Goal: Transaction & Acquisition: Purchase product/service

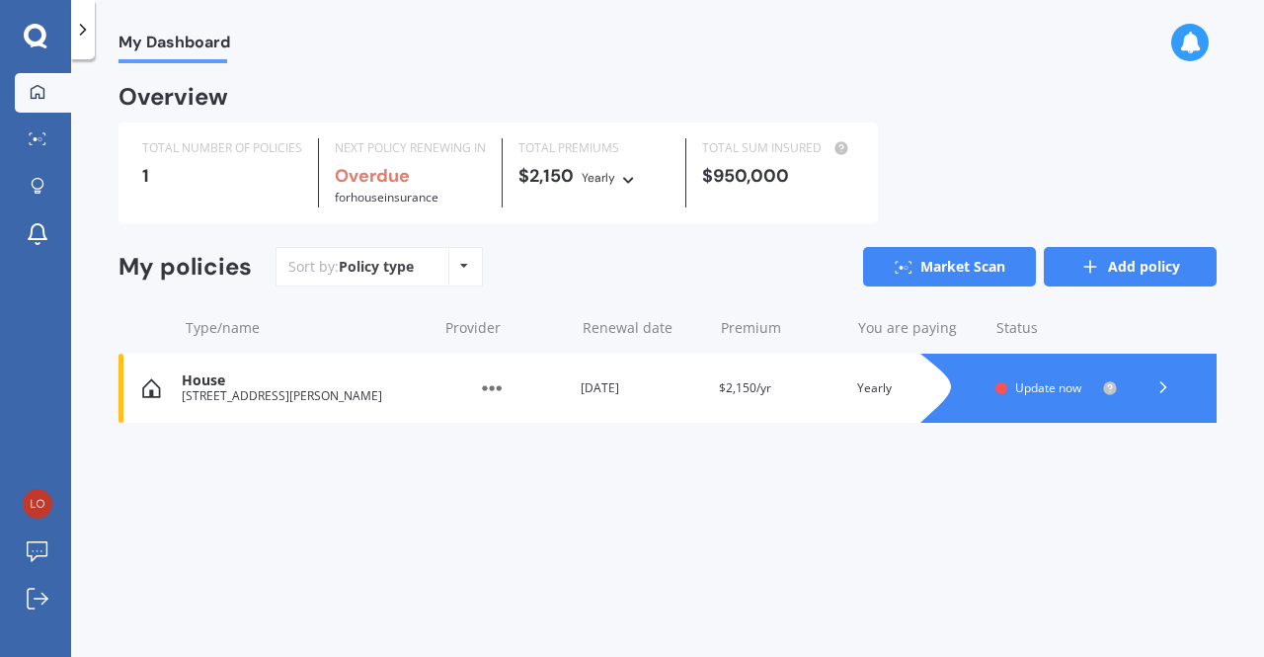
click at [1128, 265] on link "Add policy" at bounding box center [1130, 267] width 173 height 40
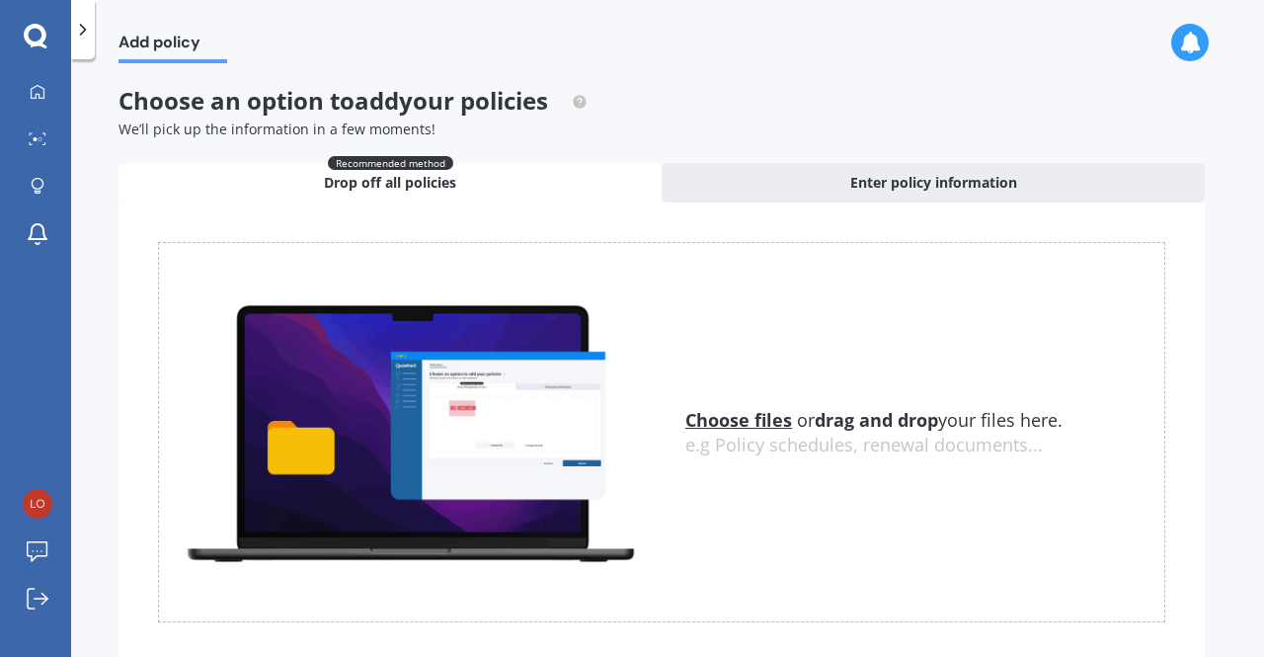
click at [398, 183] on span "Drop off all policies" at bounding box center [390, 183] width 132 height 20
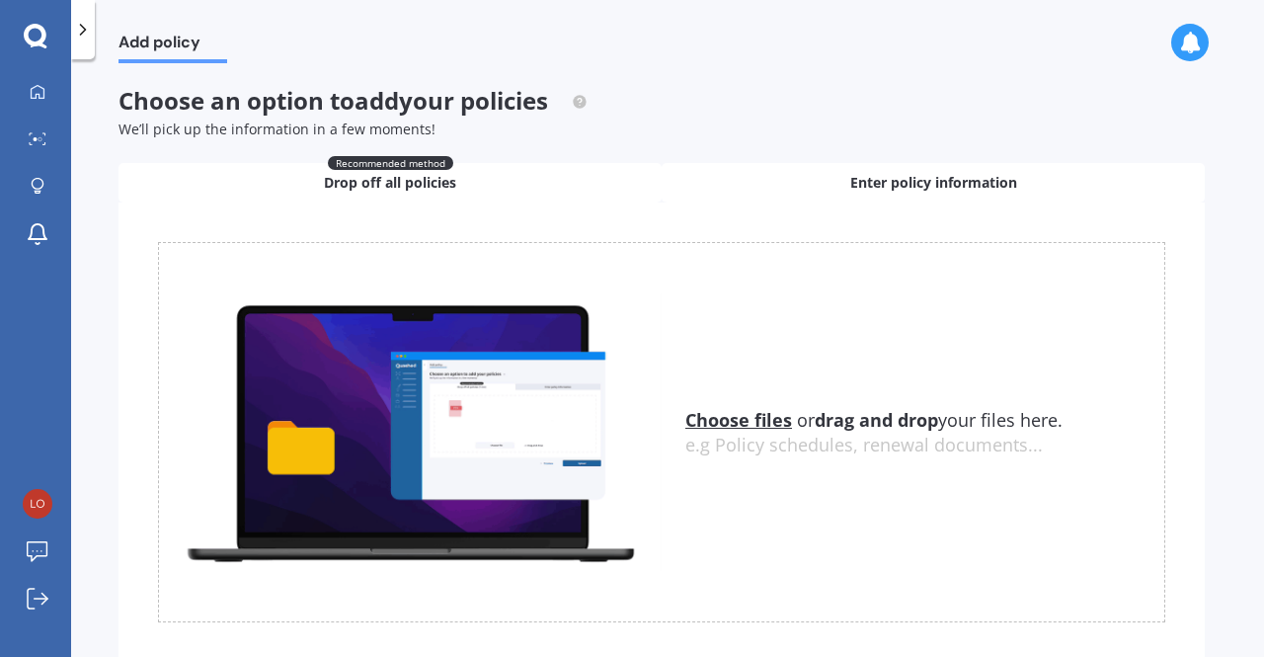
click at [890, 181] on span "Enter policy information" at bounding box center [933, 183] width 167 height 20
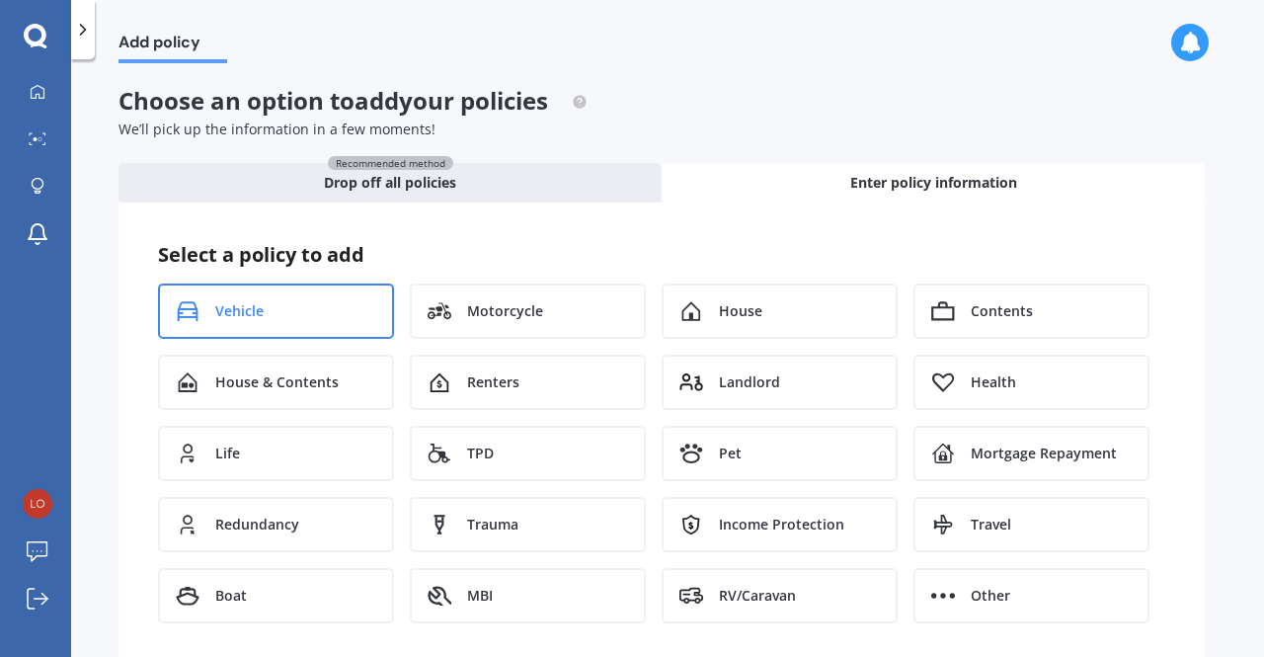
click at [282, 312] on div "Vehicle" at bounding box center [276, 310] width 236 height 55
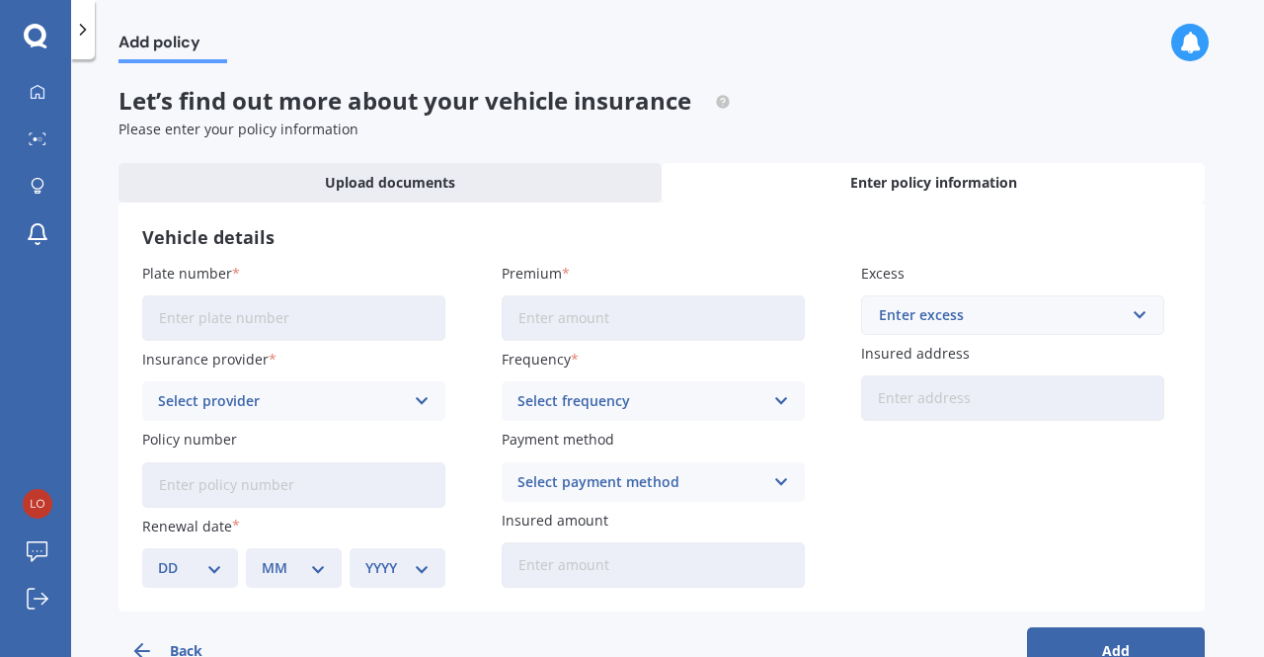
click at [282, 312] on input "Plate number" at bounding box center [293, 317] width 303 height 45
type input "PGP616"
click at [419, 401] on icon at bounding box center [422, 401] width 17 height 22
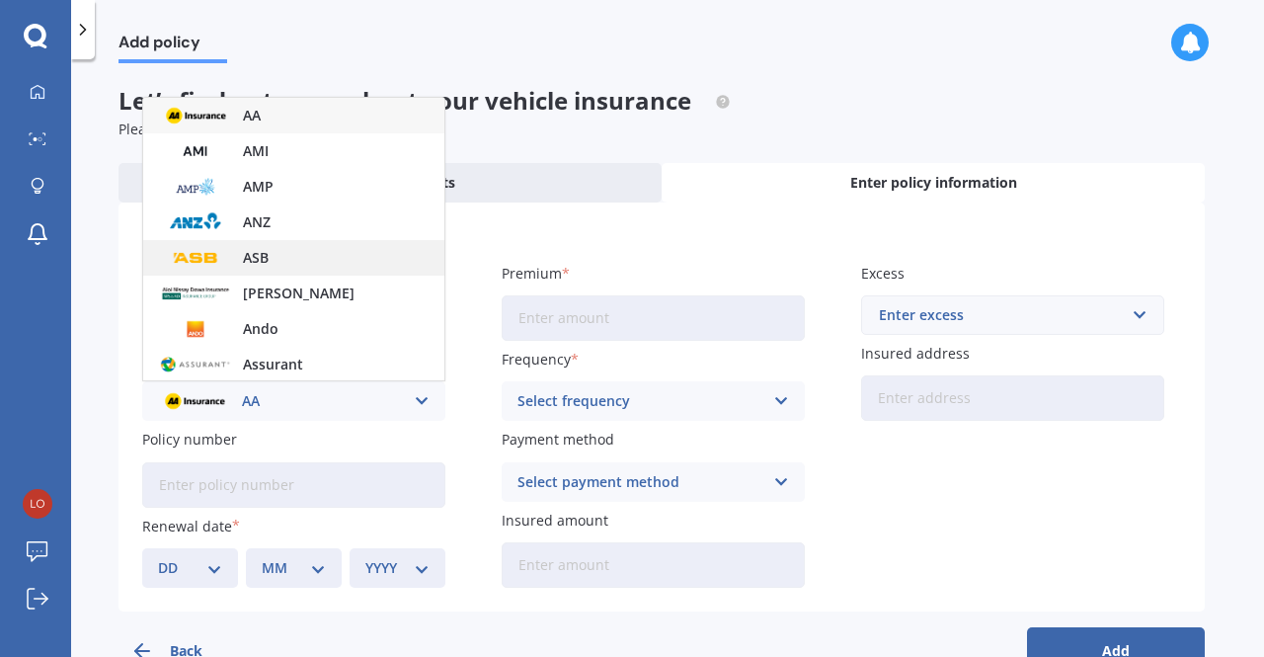
click at [369, 258] on div "ASB" at bounding box center [293, 258] width 301 height 36
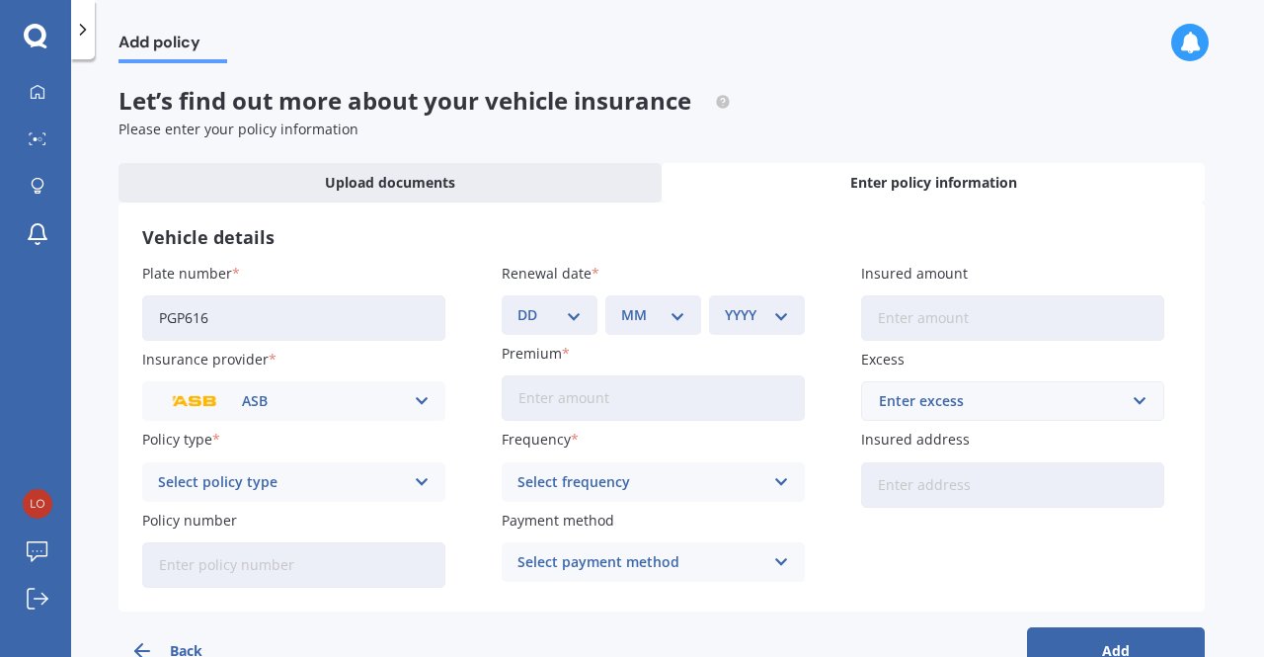
click at [422, 480] on icon at bounding box center [422, 482] width 17 height 22
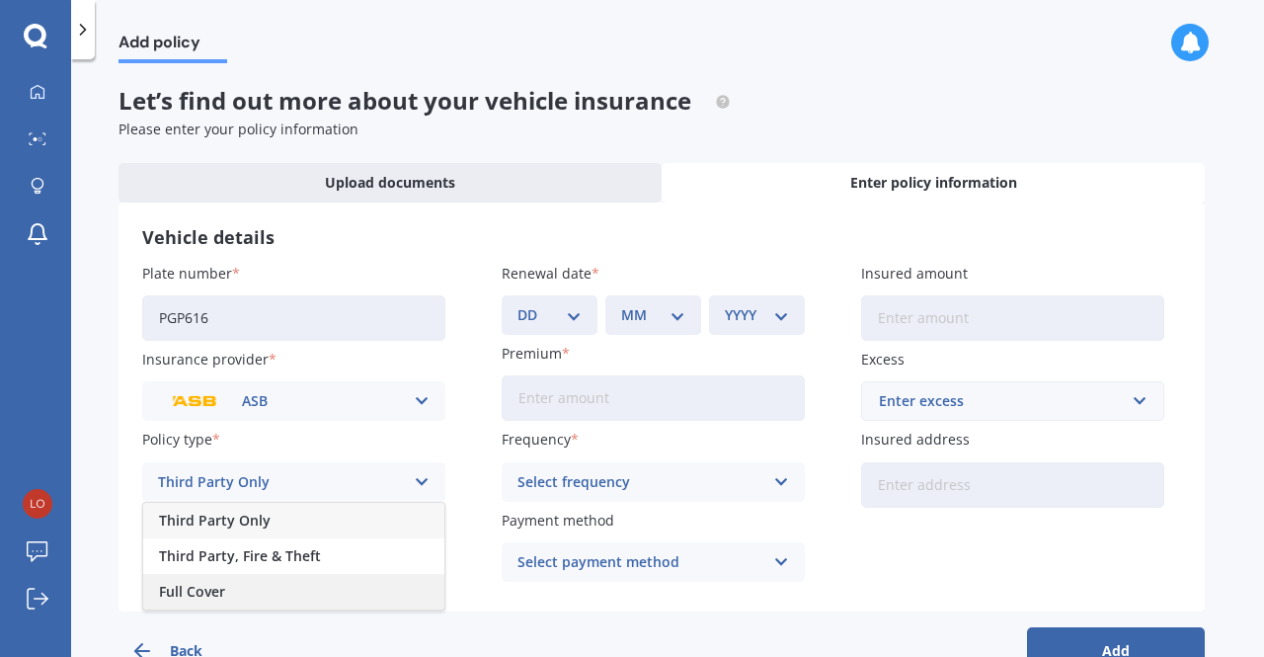
click at [411, 595] on div "Full Cover" at bounding box center [293, 592] width 301 height 36
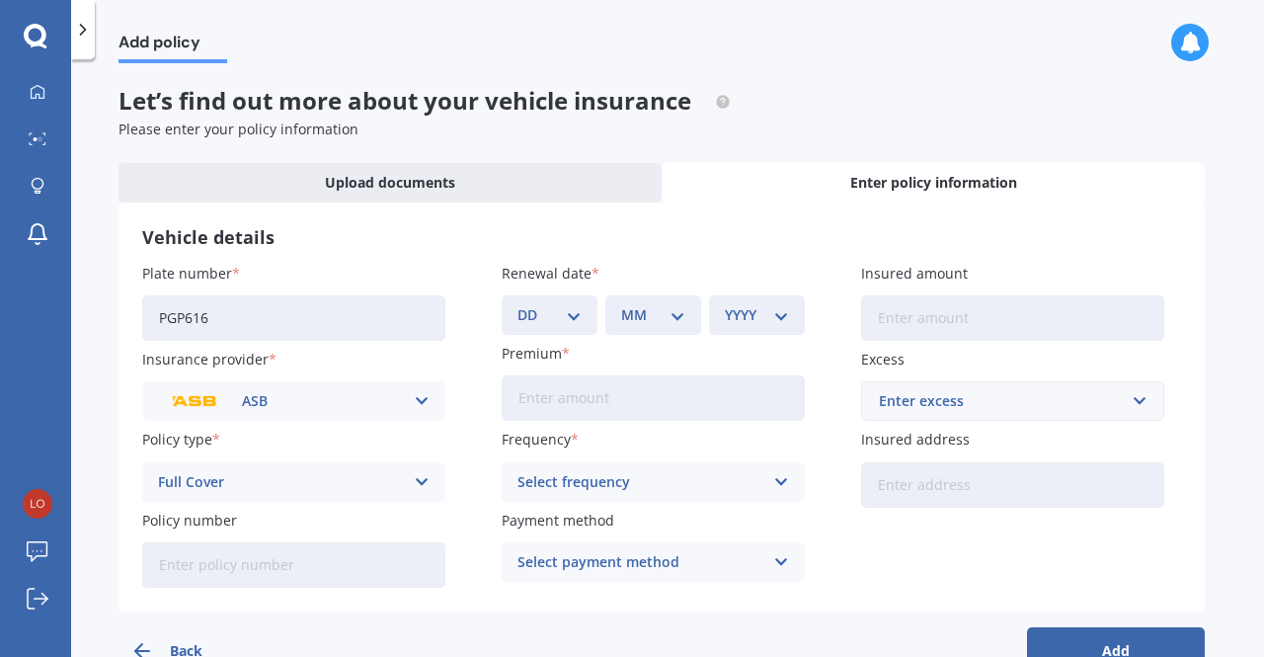
click at [523, 317] on select "DD 01 02 03 04 05 06 07 08 09 10 11 12 13 14 15 16 17 18 19 20 21 22 23 24 25 2…" at bounding box center [549, 315] width 64 height 22
select select "05"
click at [517, 304] on select "DD 01 02 03 04 05 06 07 08 09 10 11 12 13 14 15 16 17 18 19 20 21 22 23 24 25 2…" at bounding box center [549, 315] width 64 height 22
click at [681, 313] on select "MM 01 02 03 04 05 06 07 08 09 10 11 12" at bounding box center [653, 315] width 64 height 22
select select "09"
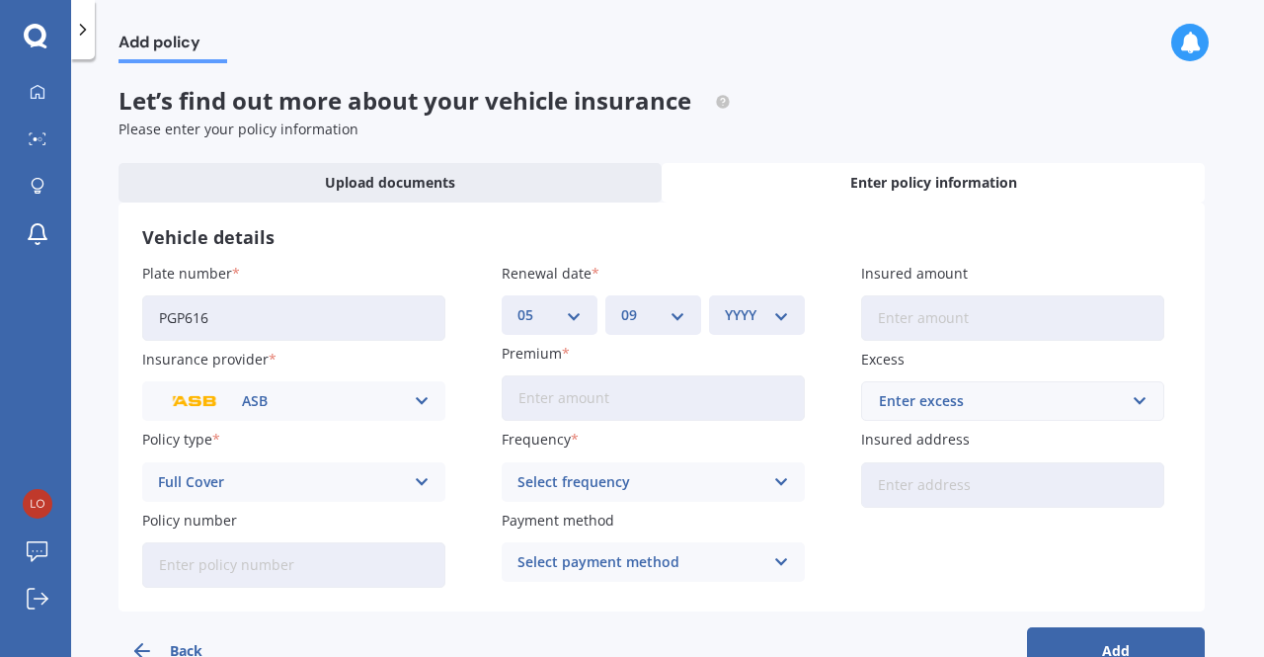
click at [621, 304] on select "MM 01 02 03 04 05 06 07 08 09 10 11 12" at bounding box center [653, 315] width 64 height 22
click at [780, 319] on select "YYYY 2027 2026 2025 2024 2023 2022 2021 2020 2019 2018 2017 2016 2015 2014 2013…" at bounding box center [757, 315] width 64 height 22
select select "2025"
click at [725, 304] on select "YYYY 2027 2026 2025 2024 2023 2022 2021 2020 2019 2018 2017 2016 2015 2014 2013…" at bounding box center [757, 315] width 64 height 22
click at [533, 399] on input "Premium" at bounding box center [653, 397] width 303 height 45
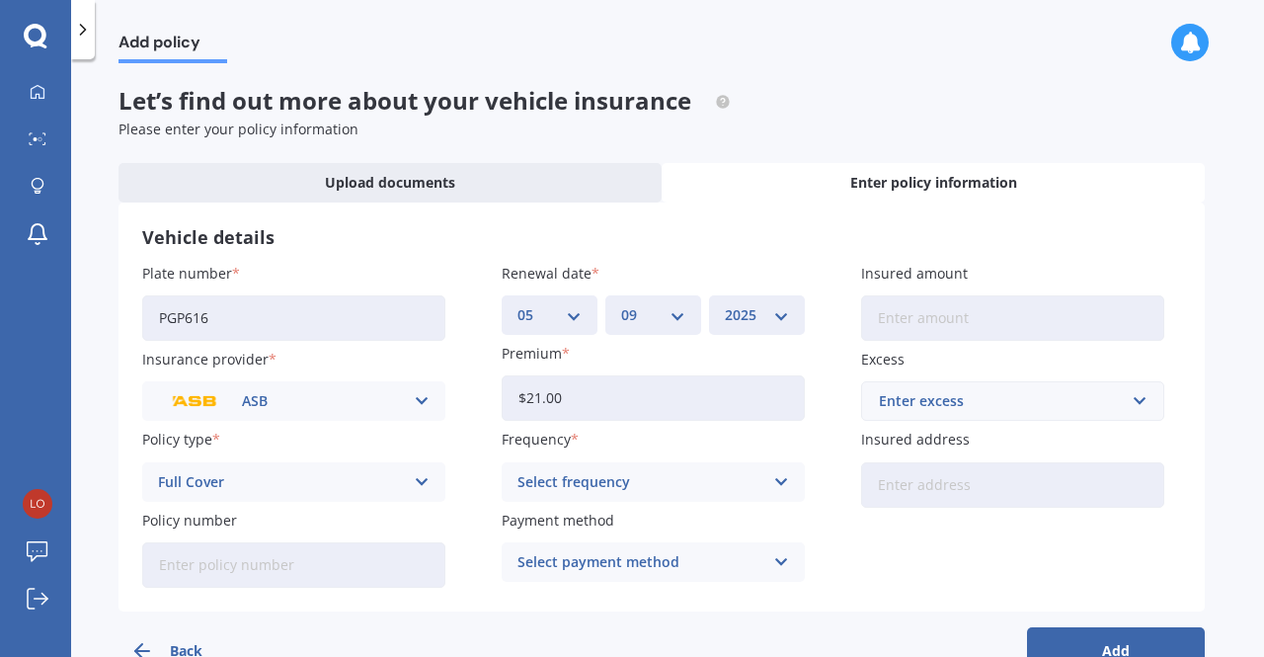
type input "$2.00"
type input "$1,150.00"
click at [778, 473] on icon at bounding box center [781, 482] width 17 height 22
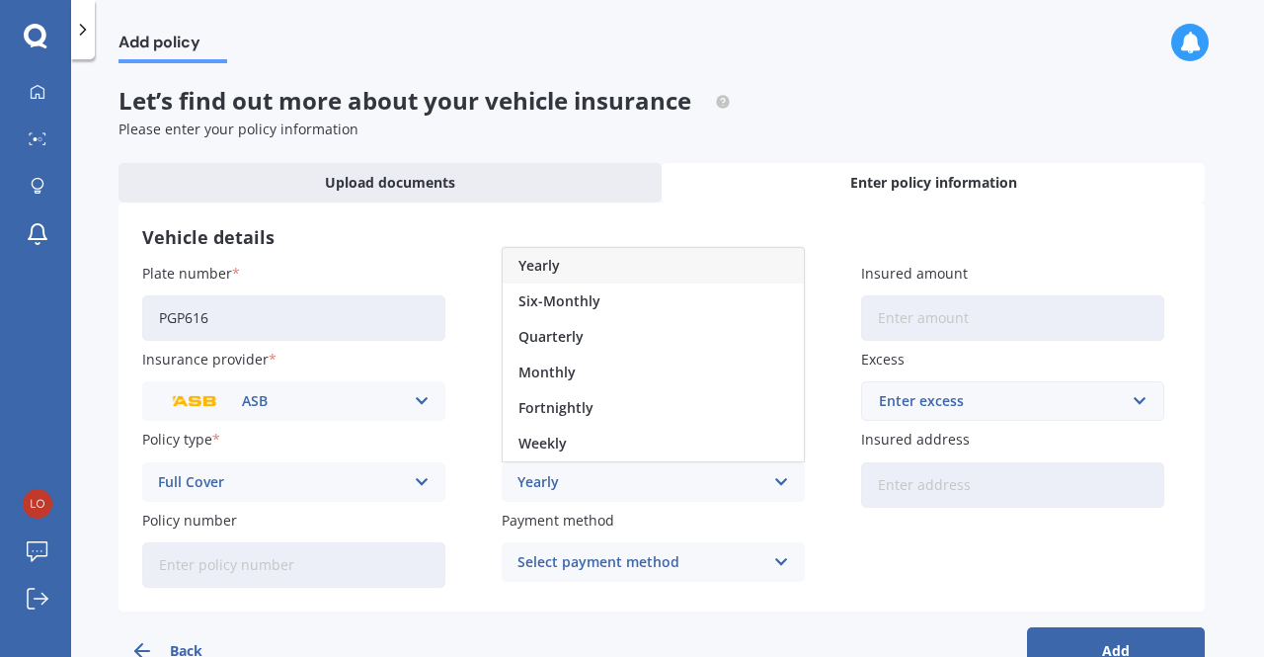
click at [719, 258] on div "Yearly" at bounding box center [653, 266] width 301 height 36
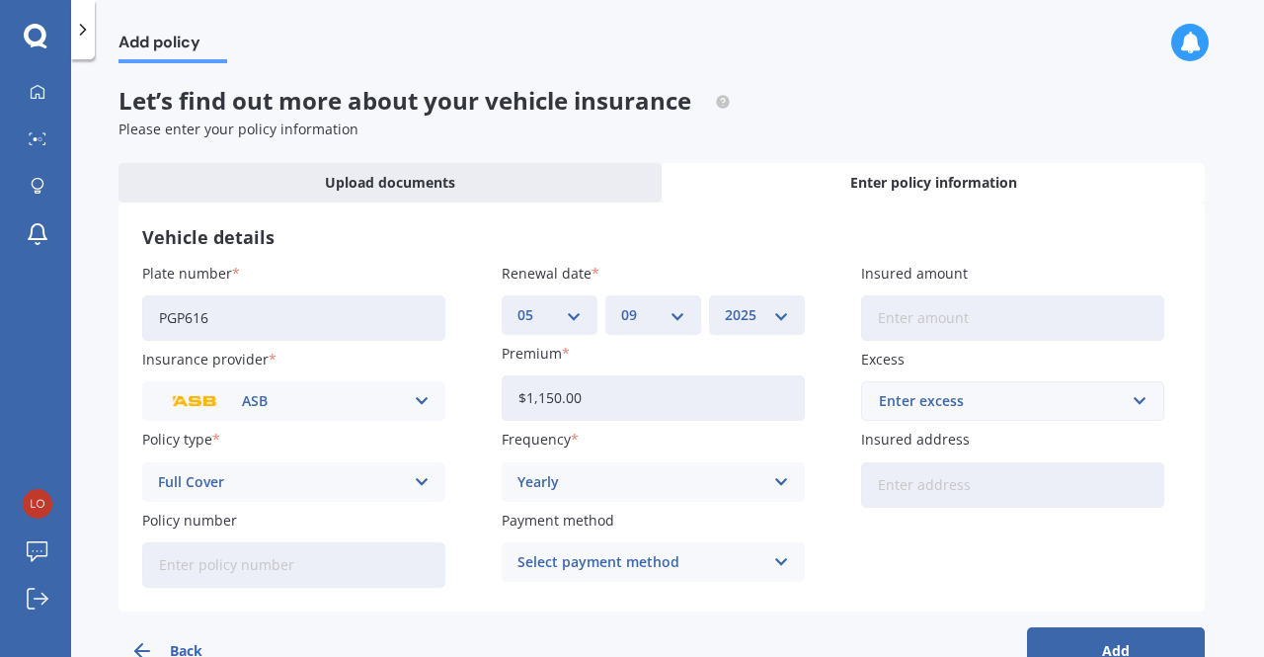
scroll to position [52, 0]
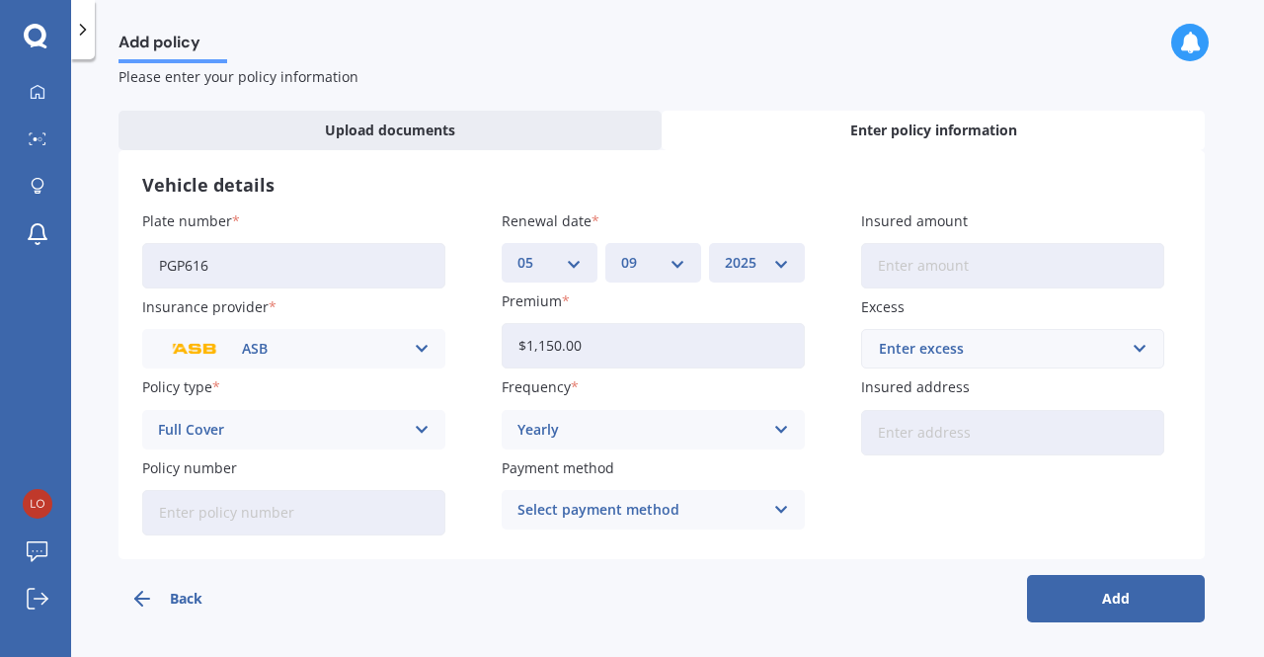
click at [1088, 597] on button "Add" at bounding box center [1116, 598] width 178 height 47
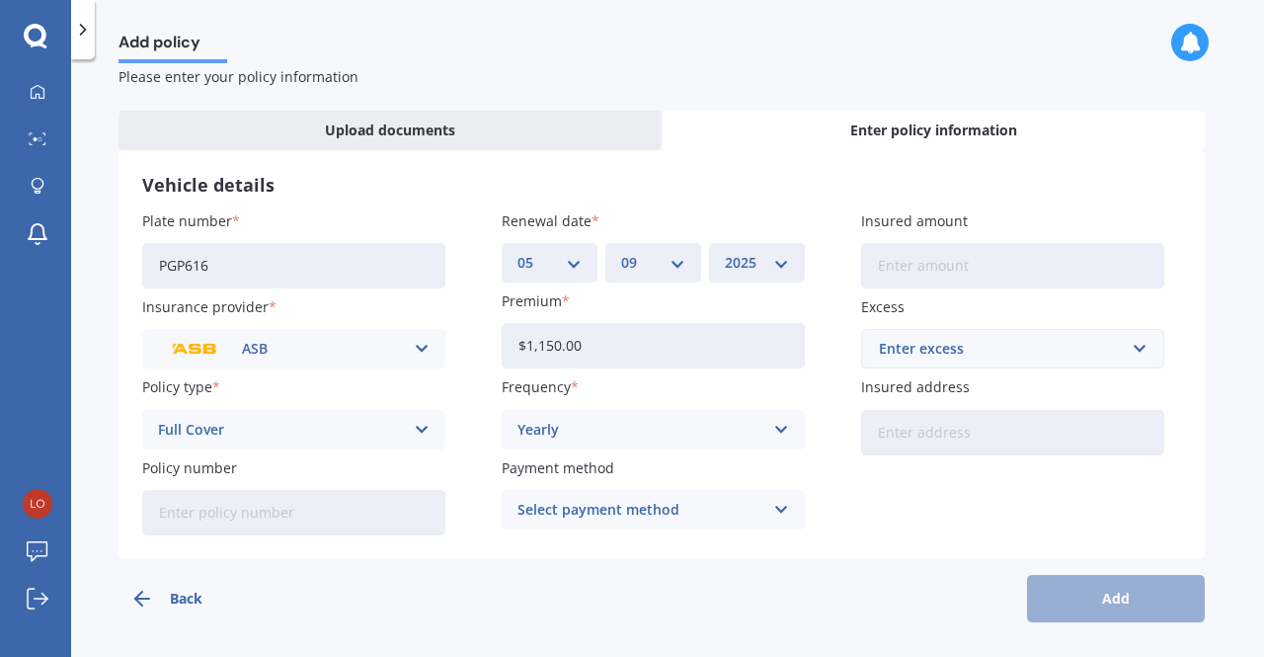
scroll to position [0, 0]
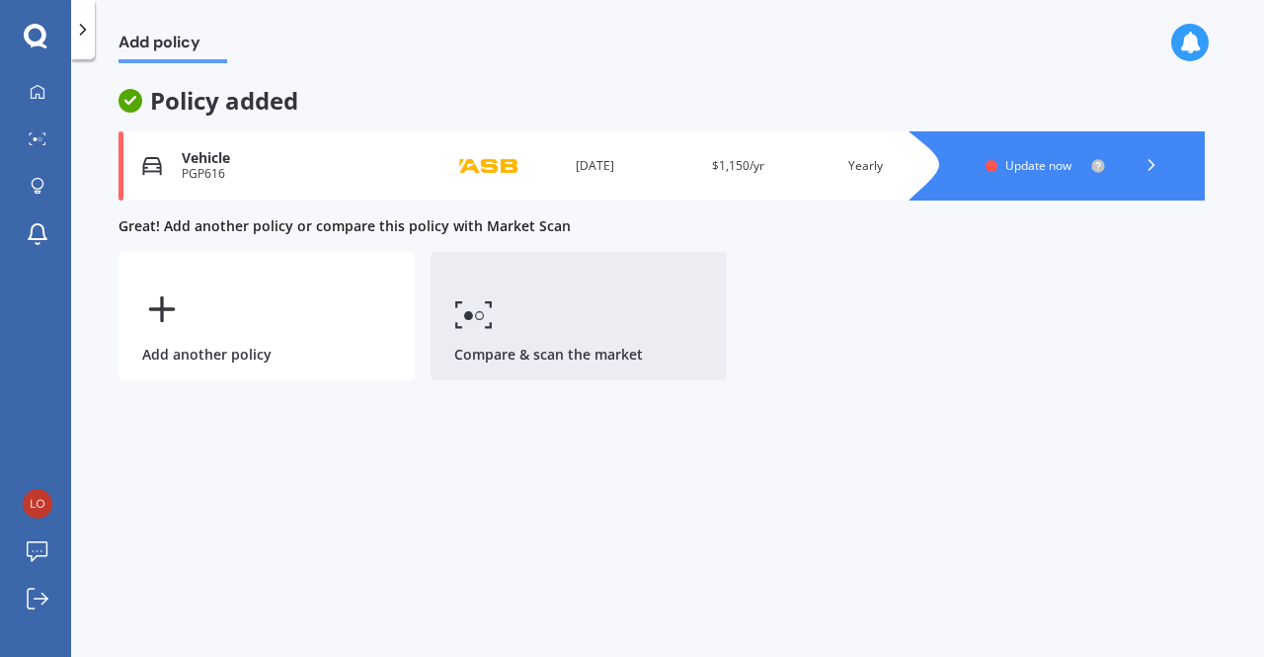
click at [483, 312] on icon at bounding box center [474, 314] width 40 height 29
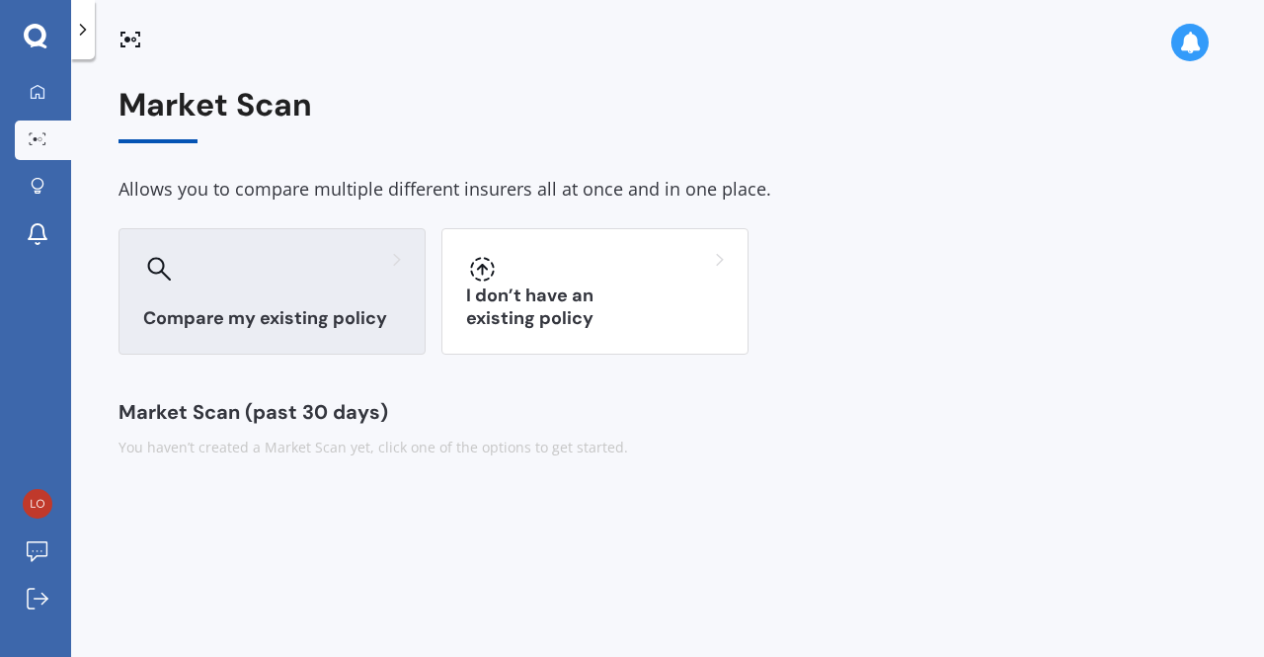
click at [149, 276] on icon at bounding box center [159, 269] width 25 height 25
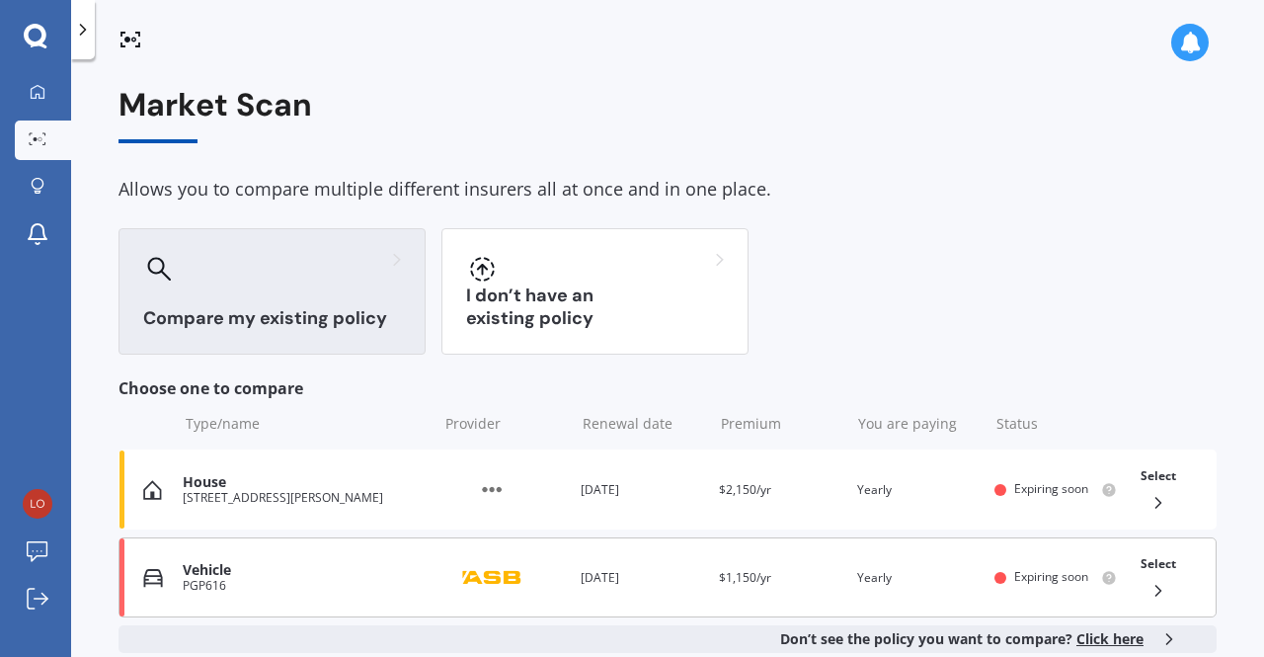
click at [1149, 590] on icon at bounding box center [1159, 591] width 20 height 20
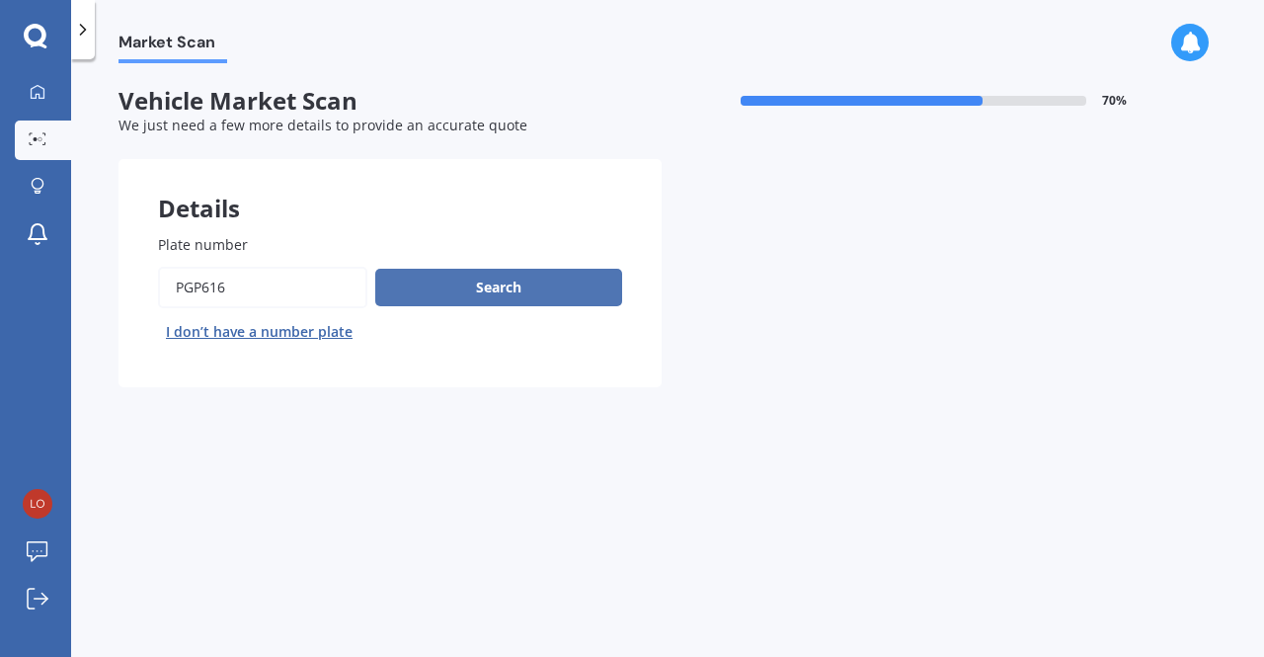
click at [462, 292] on button "Search" at bounding box center [498, 288] width 247 height 38
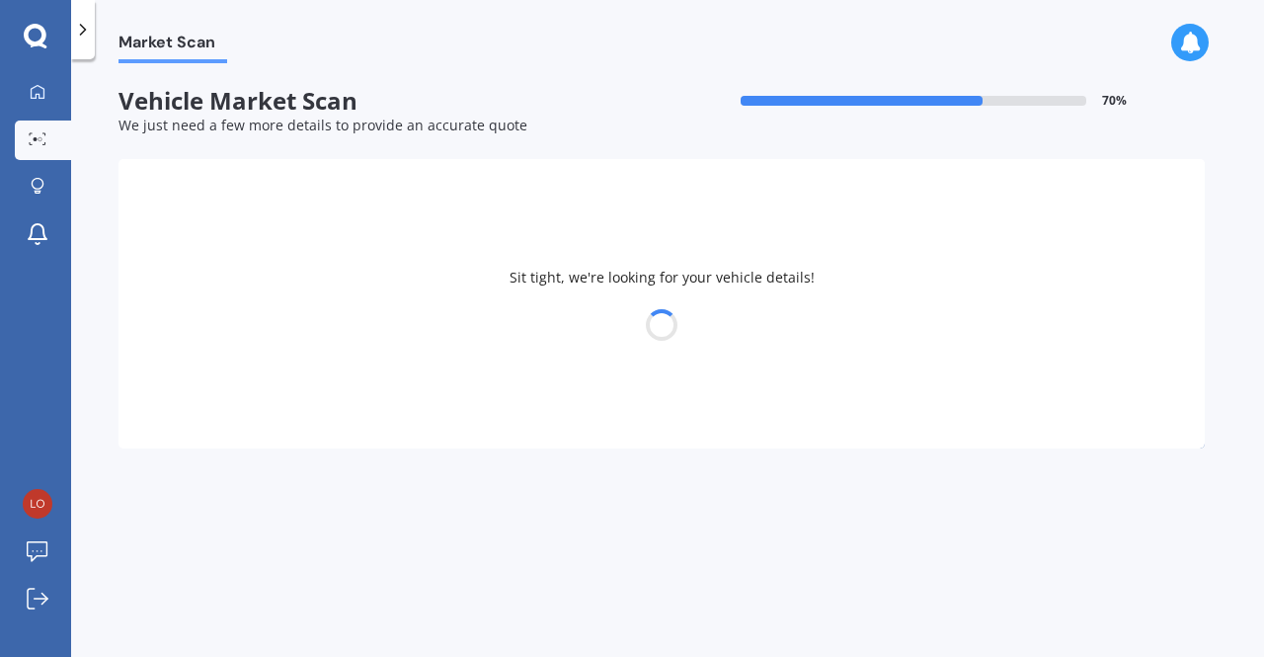
select select "TOYOTA"
select select "AQUA"
select select "08"
select select "10"
select select "1966"
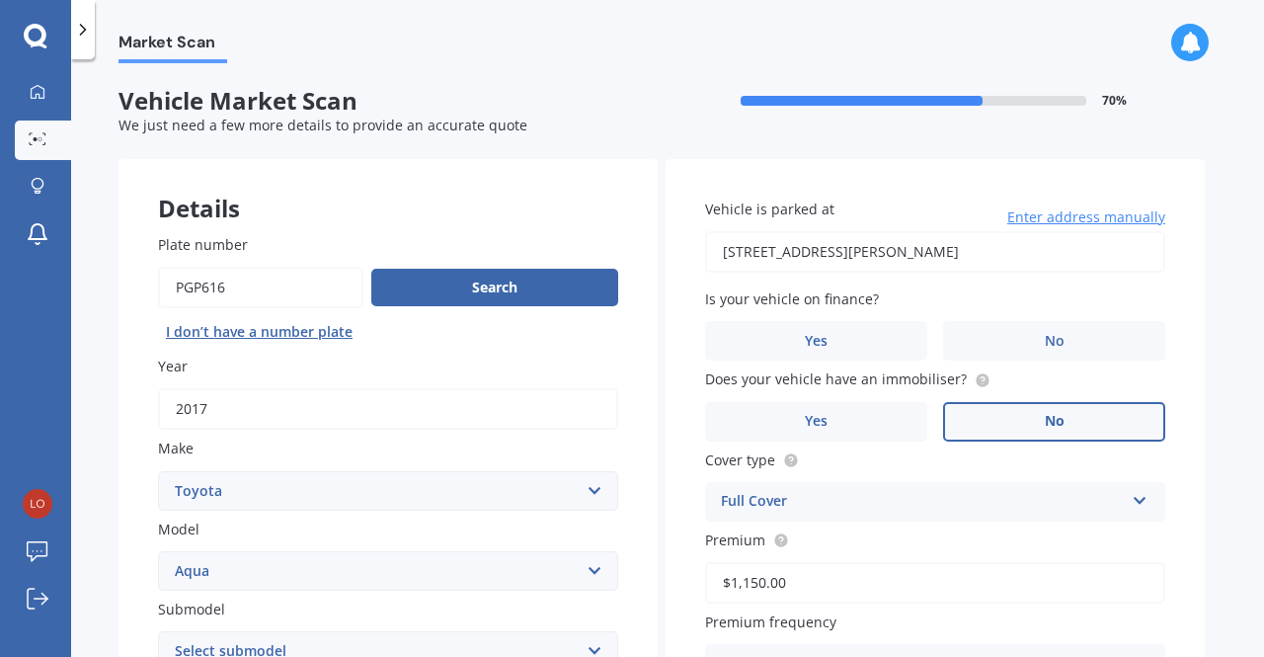
click at [1021, 422] on label "No" at bounding box center [1054, 422] width 222 height 40
click at [0, 0] on input "No" at bounding box center [0, 0] width 0 height 0
click at [1050, 327] on label "No" at bounding box center [1054, 341] width 222 height 40
click at [0, 0] on input "No" at bounding box center [0, 0] width 0 height 0
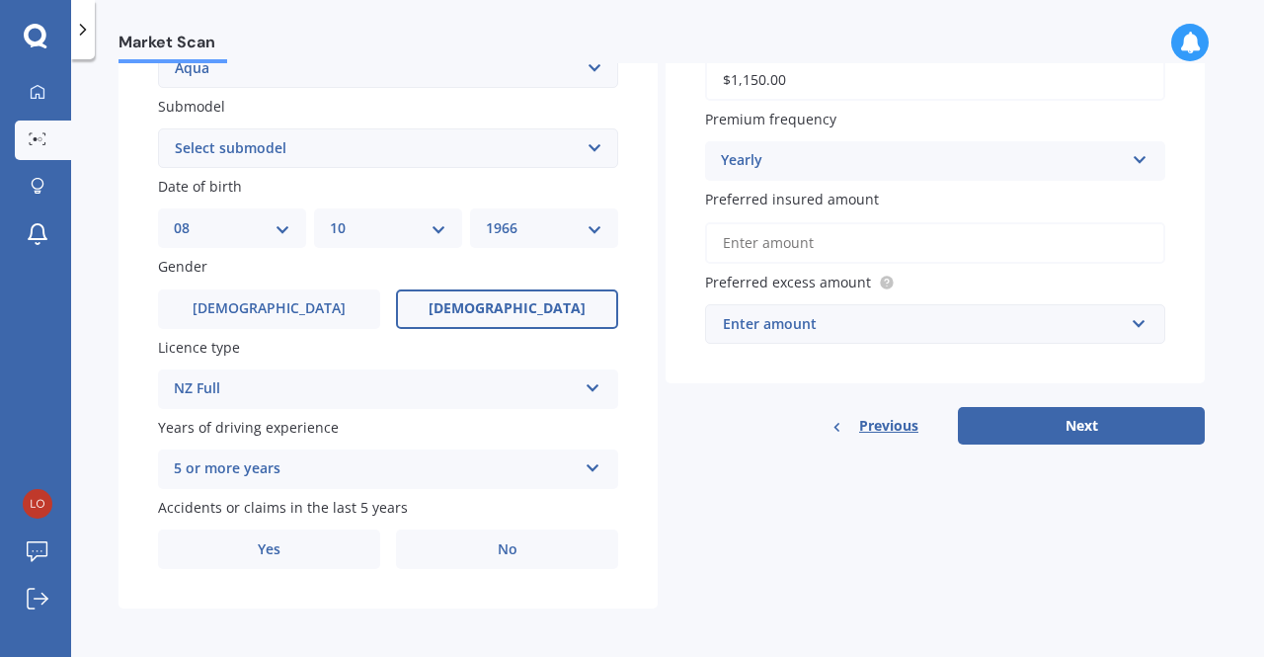
scroll to position [509, 0]
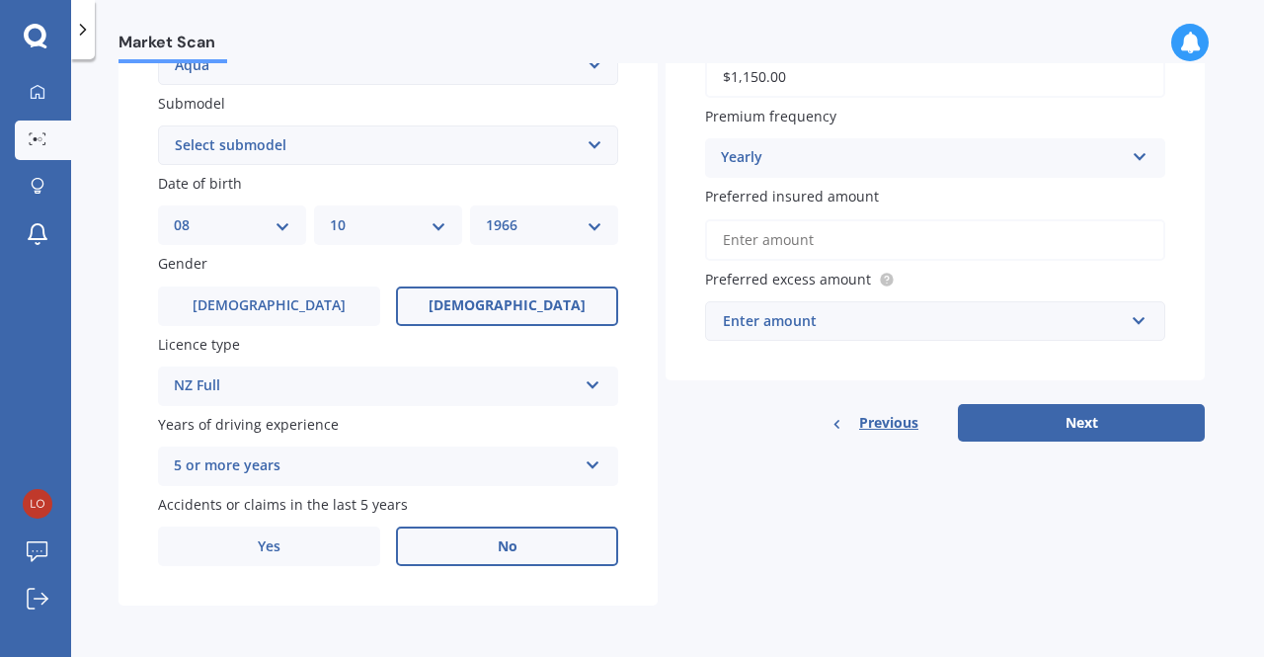
click at [514, 548] on span "No" at bounding box center [508, 546] width 20 height 17
click at [0, 0] on input "No" at bounding box center [0, 0] width 0 height 0
click at [1139, 320] on input "text" at bounding box center [928, 321] width 442 height 38
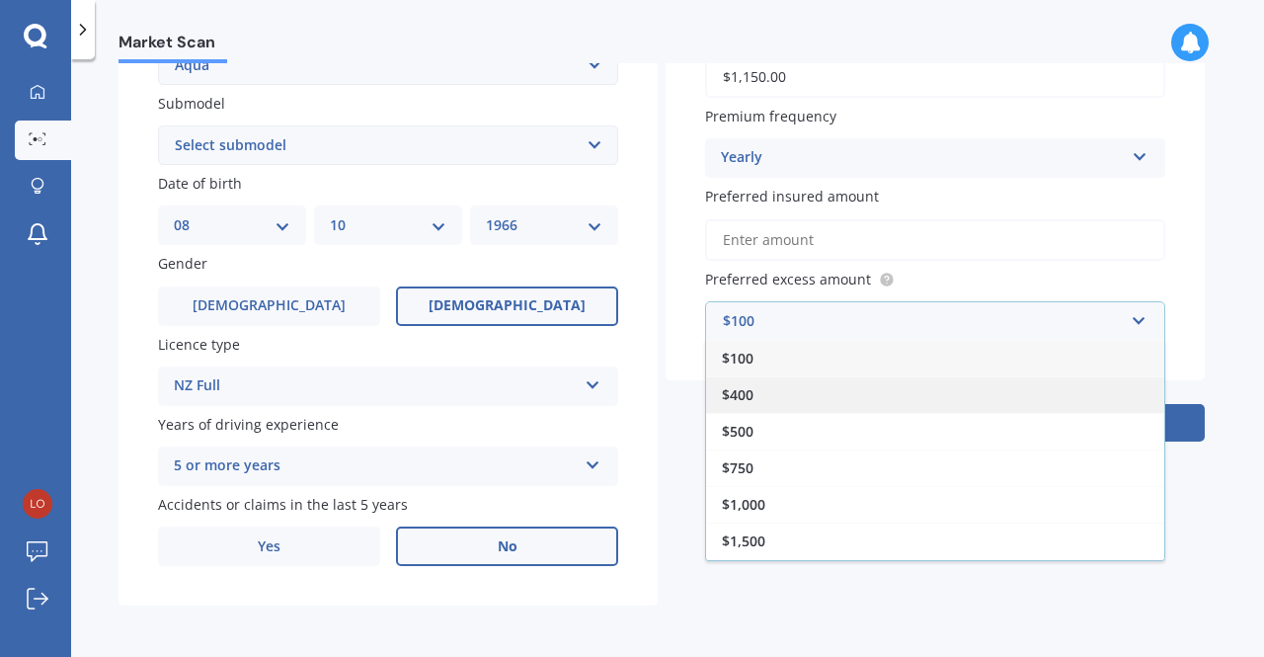
click at [807, 397] on div "$400" at bounding box center [935, 394] width 458 height 37
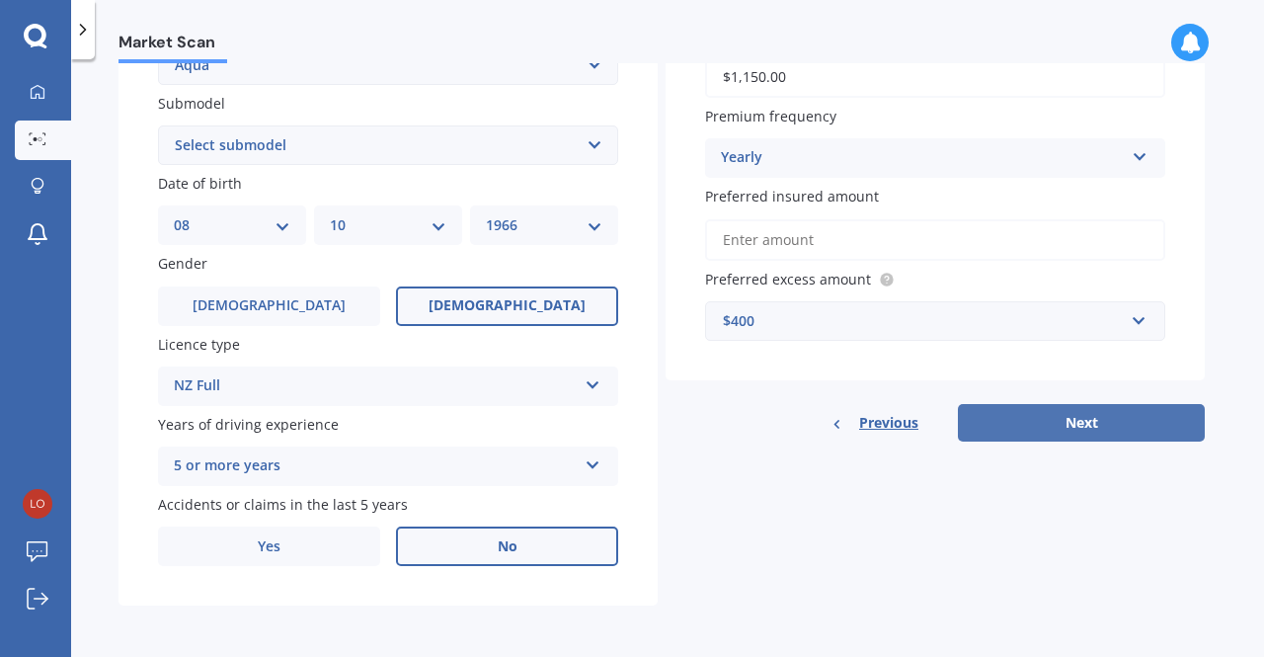
click at [1061, 420] on button "Next" at bounding box center [1081, 423] width 247 height 38
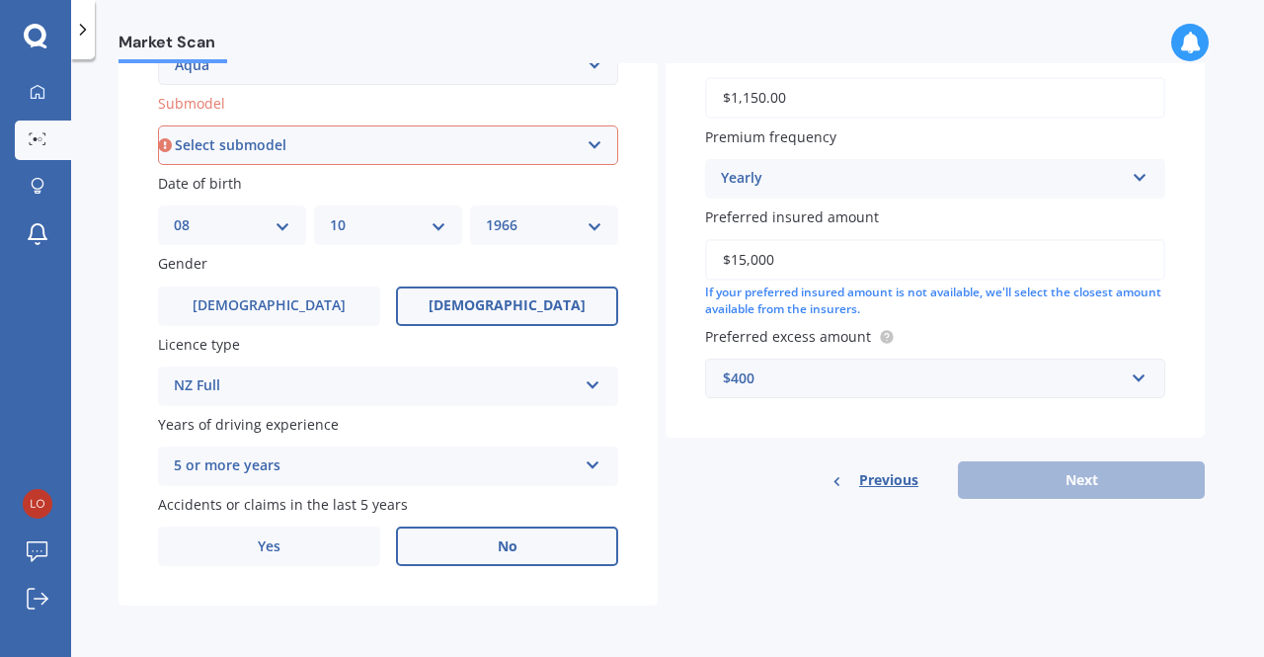
type input "$15,000"
click at [1059, 493] on div "Previous Next" at bounding box center [935, 480] width 539 height 38
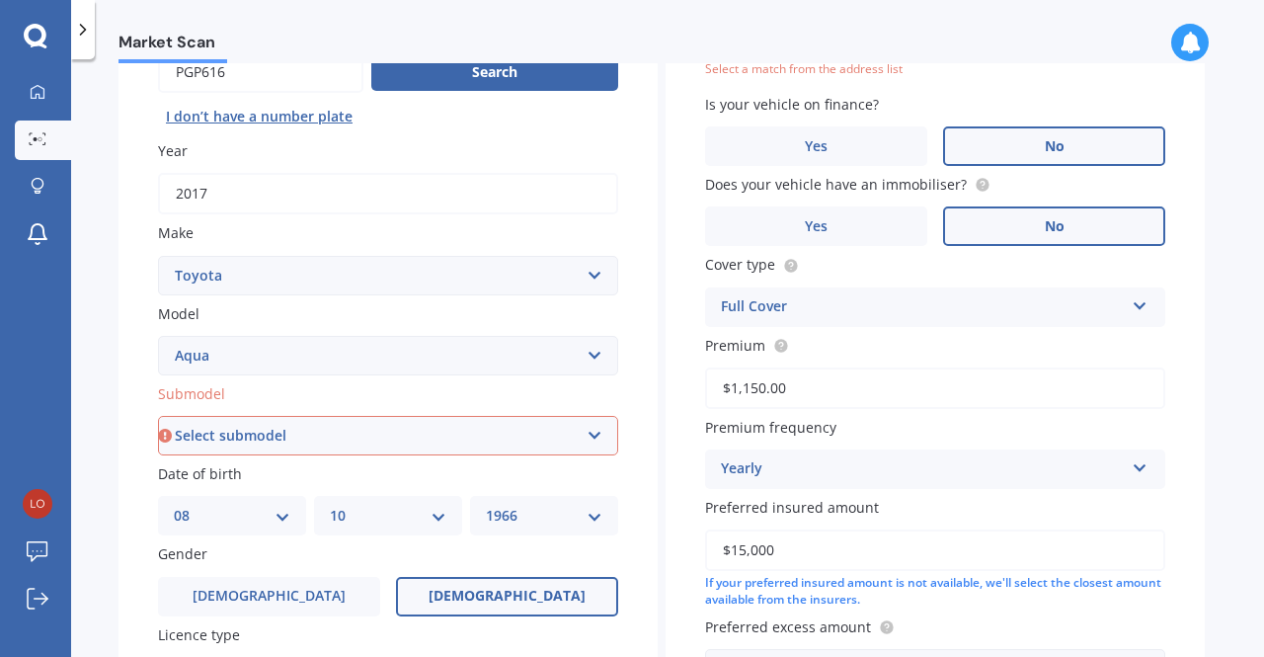
scroll to position [0, 0]
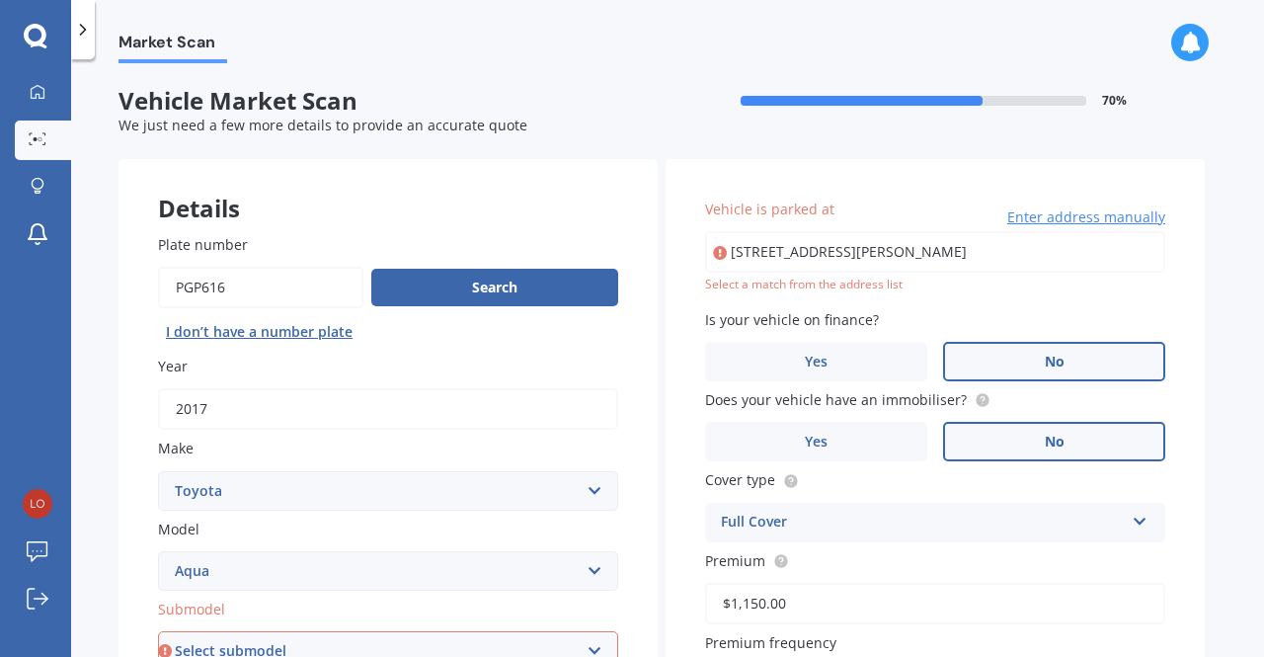
click at [881, 247] on input "[STREET_ADDRESS][PERSON_NAME]" at bounding box center [935, 251] width 460 height 41
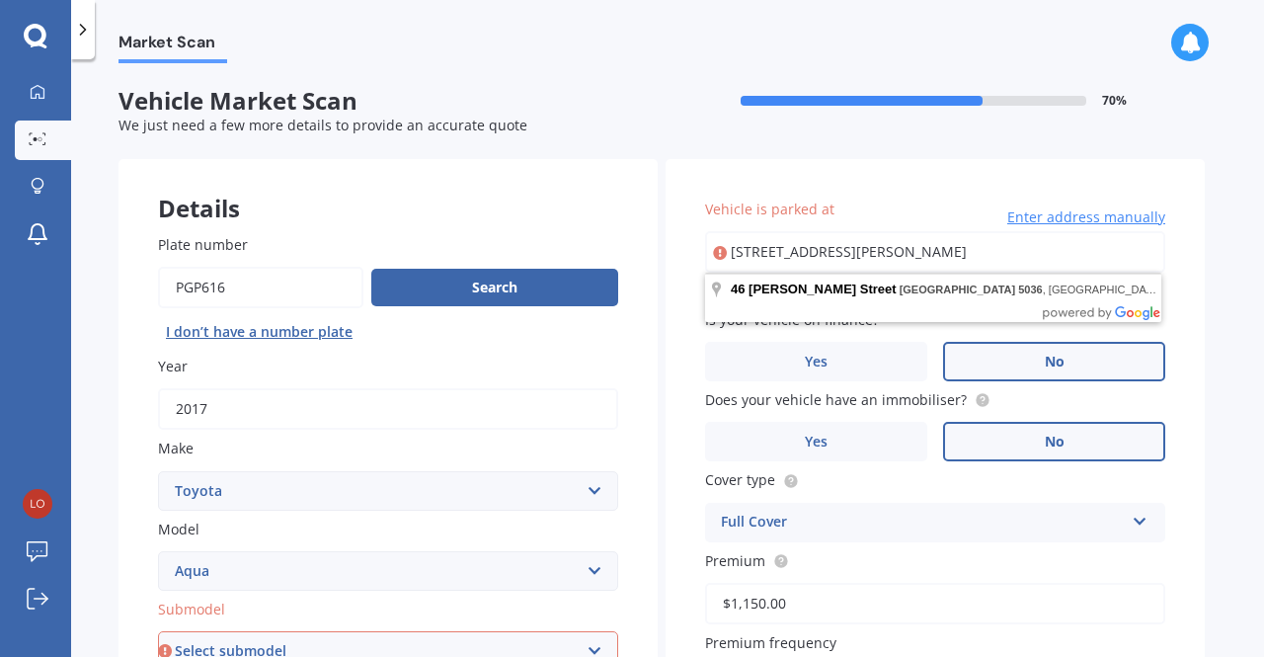
click at [1000, 253] on input "[STREET_ADDRESS][PERSON_NAME]" at bounding box center [935, 251] width 460 height 41
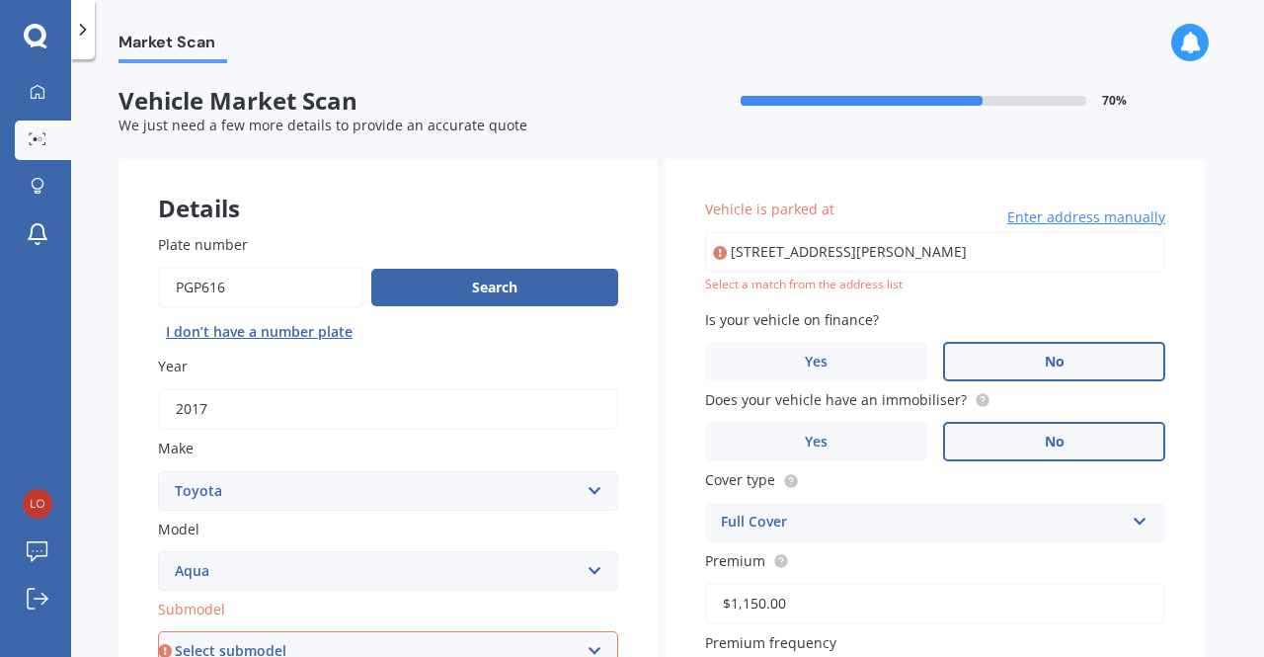
type input "[STREET_ADDRESS][PERSON_NAME]"
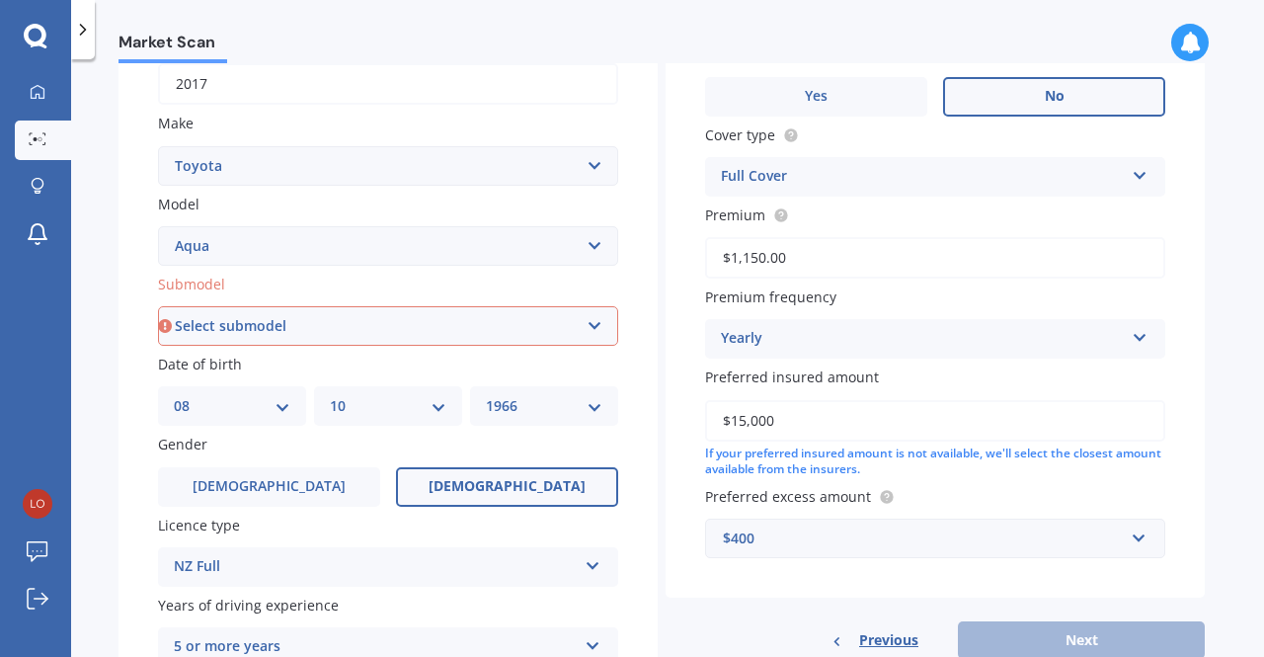
scroll to position [324, 0]
click at [595, 327] on select "Select submodel Hatchback Hybrid" at bounding box center [388, 327] width 460 height 40
select select "HYBRID"
click at [158, 308] on select "Select submodel Hatchback Hybrid" at bounding box center [388, 327] width 460 height 40
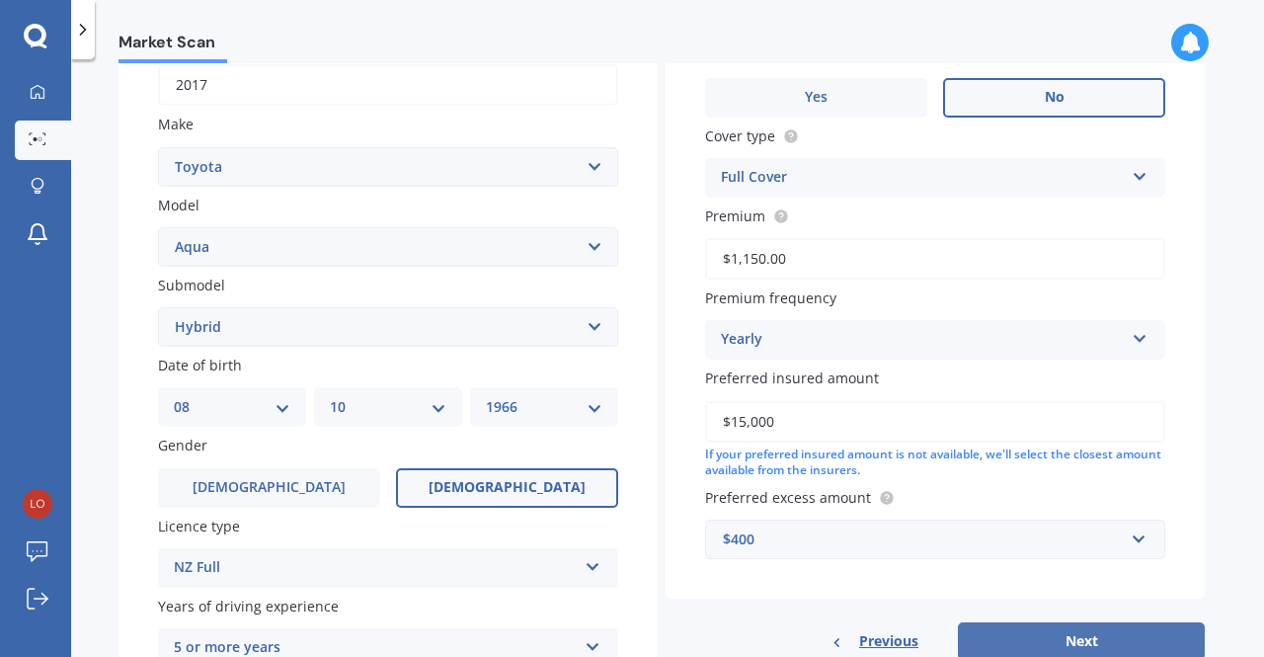
click at [1080, 641] on button "Next" at bounding box center [1081, 641] width 247 height 38
select select "08"
select select "10"
select select "1966"
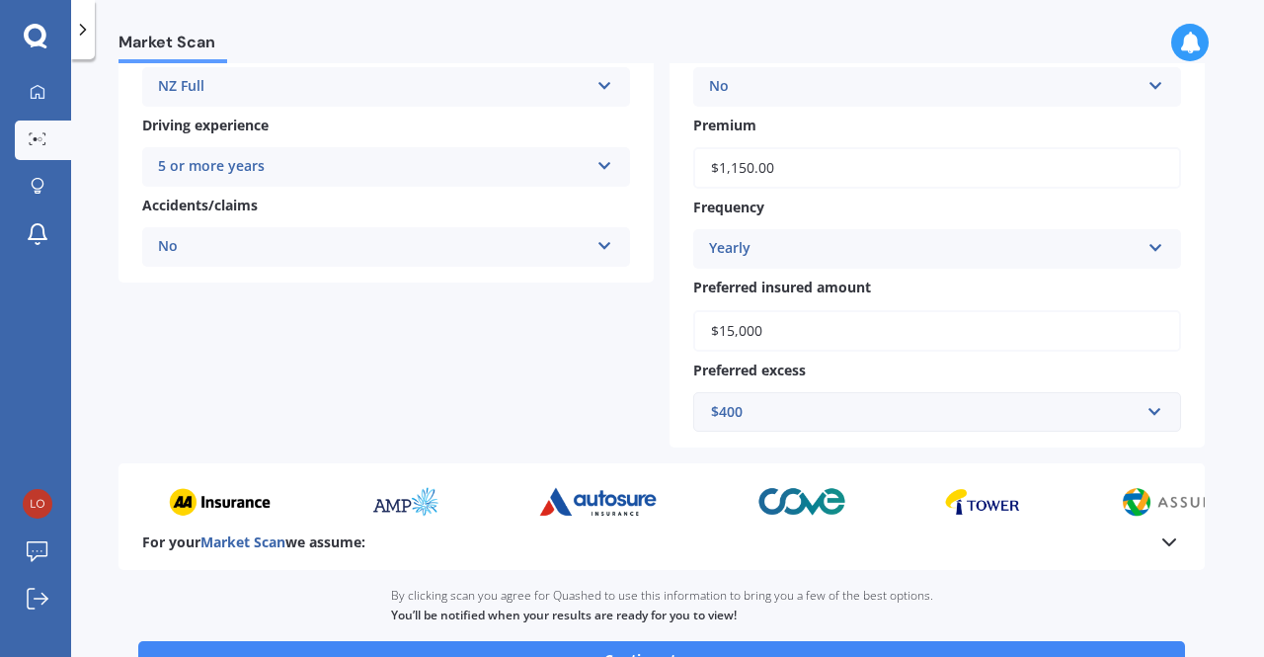
scroll to position [527, 0]
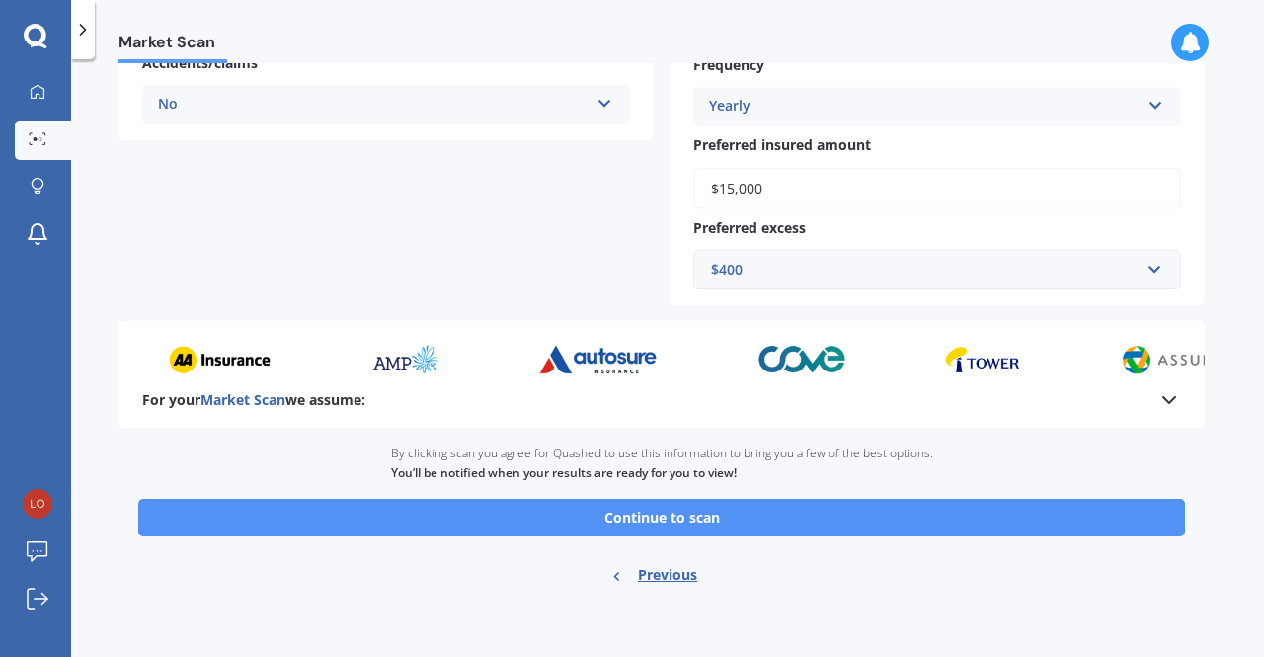
click at [681, 513] on button "Continue to scan" at bounding box center [661, 518] width 1047 height 38
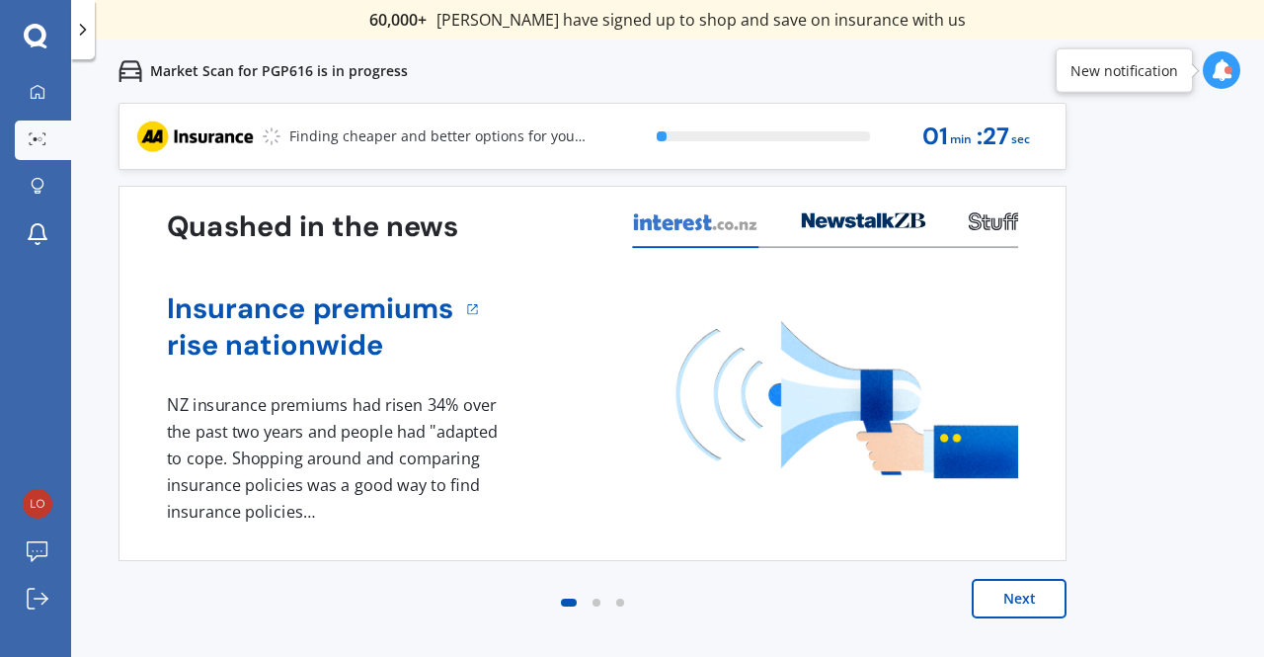
click at [1018, 601] on button "Next" at bounding box center [1019, 599] width 95 height 40
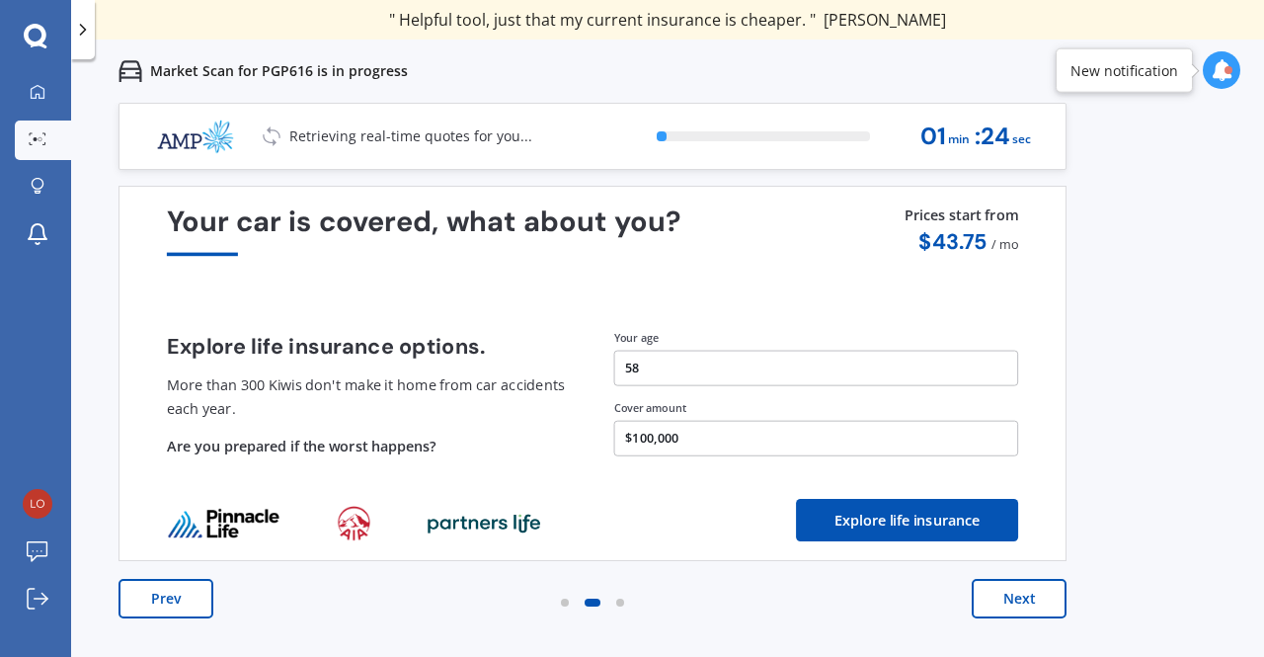
click at [1018, 601] on button "Next" at bounding box center [1019, 599] width 95 height 40
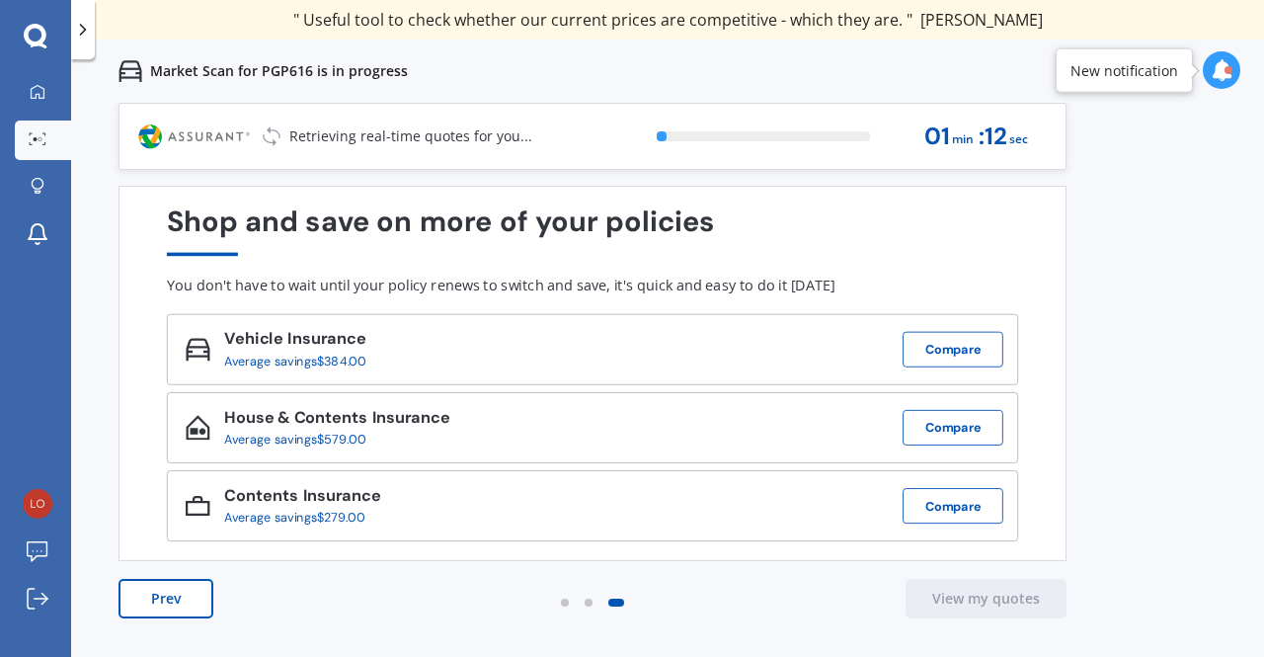
drag, startPoint x: 1090, startPoint y: 329, endPoint x: 1184, endPoint y: 299, distance: 98.4
click at [1184, 299] on div "Previous 60,000+ Kiwis have signed up to shop and save on insurance with us " H…" at bounding box center [667, 431] width 1193 height 657
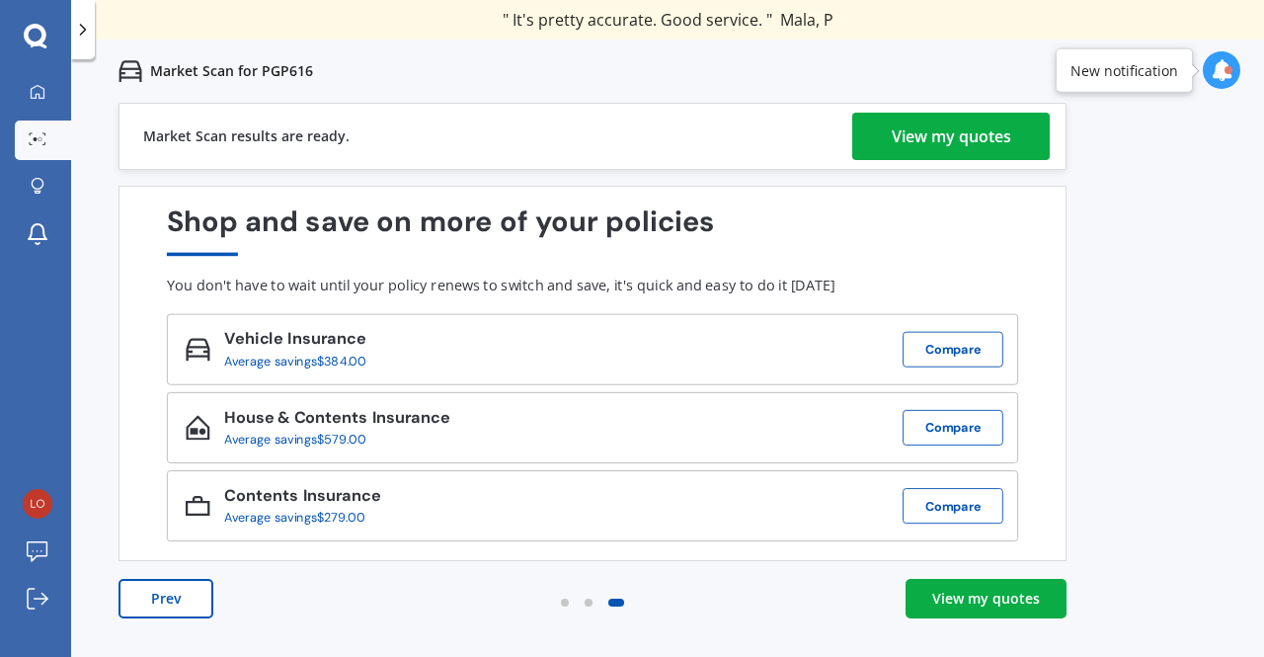
click at [914, 134] on div "View my quotes" at bounding box center [951, 136] width 119 height 47
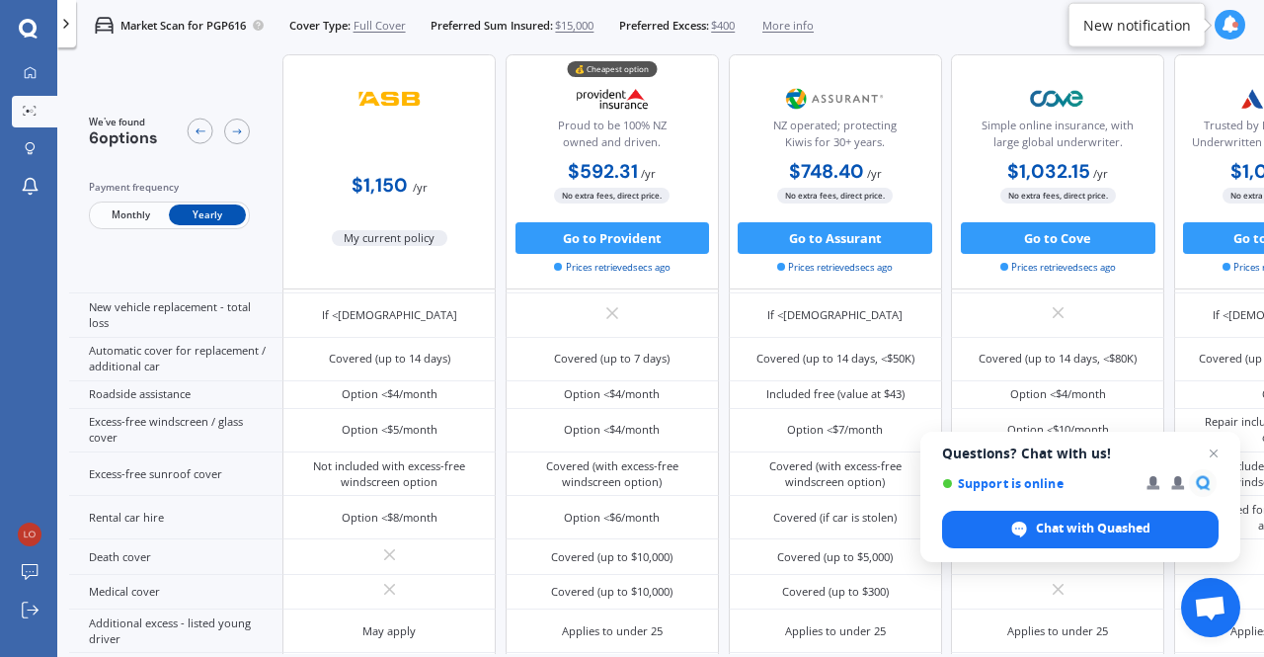
scroll to position [575, 0]
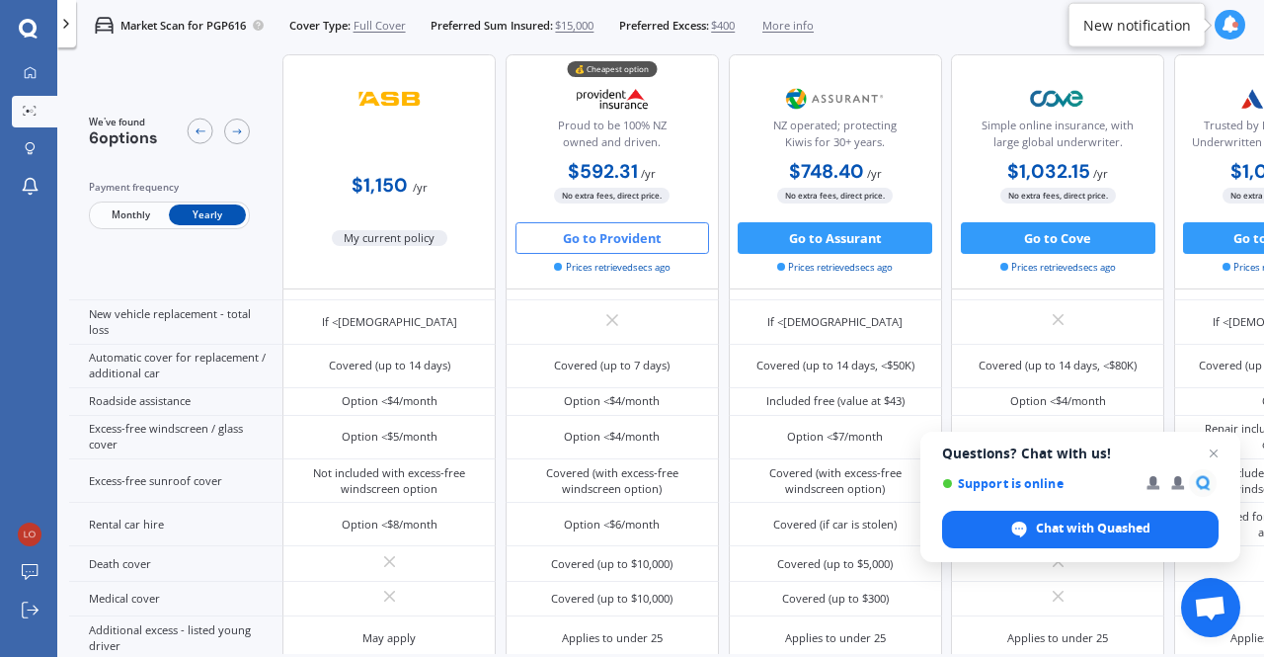
click at [608, 237] on button "Go to Provident" at bounding box center [613, 238] width 195 height 32
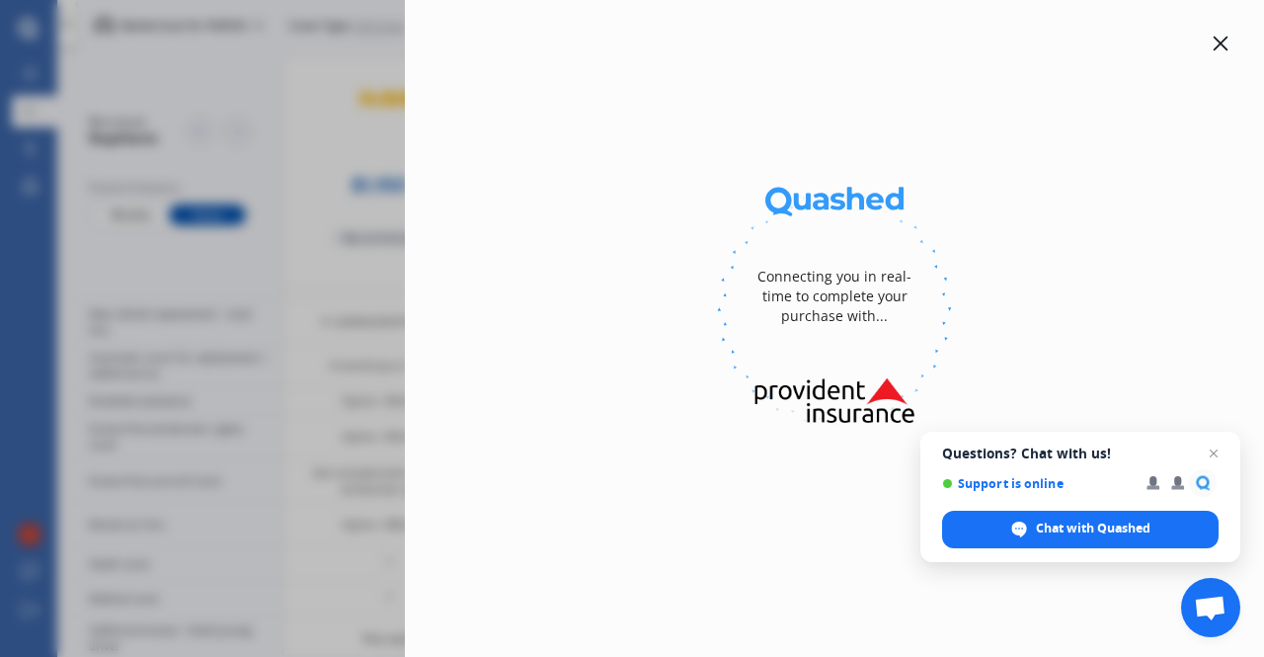
select select "full"
select select "[STREET_ADDRESS][PERSON_NAME]"
select select "TOYOTA"
select select "AQUA"
select select "NO"
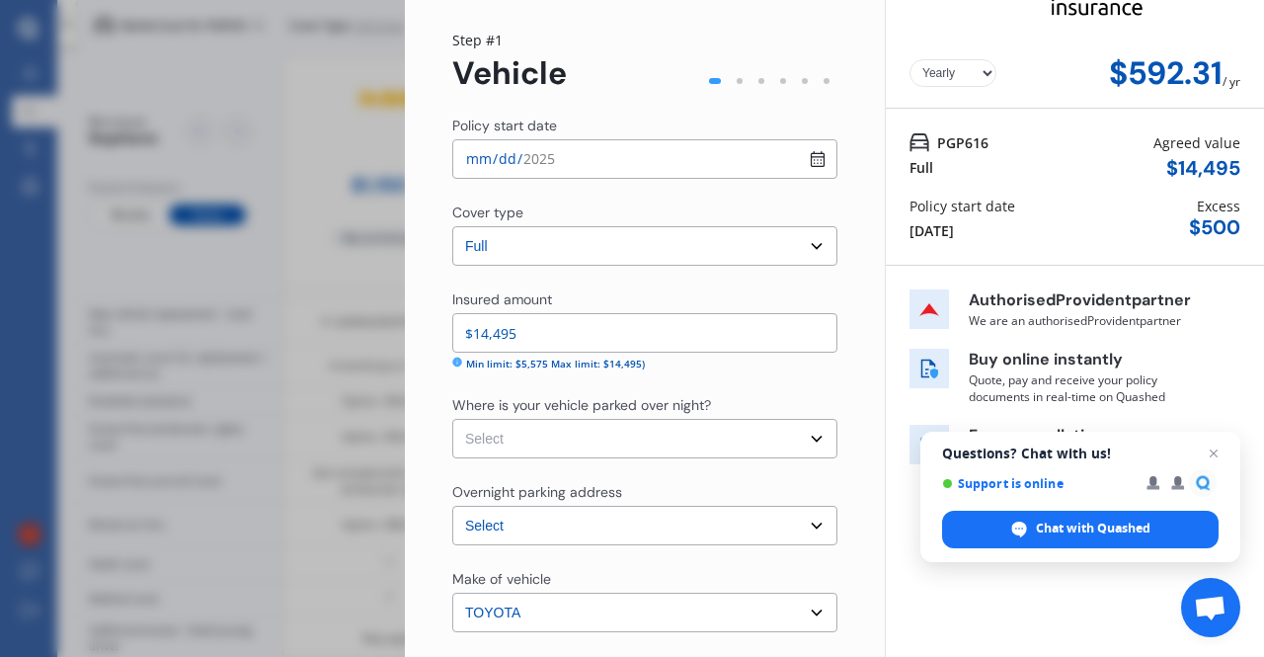
scroll to position [0, 0]
